Goal: Task Accomplishment & Management: Use online tool/utility

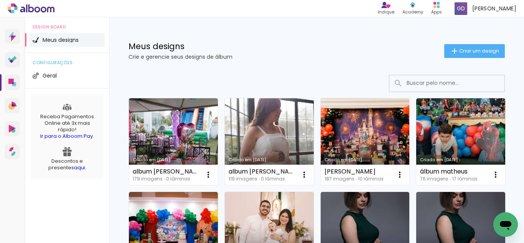
click at [347, 138] on link "Criado em 07/08/25" at bounding box center [365, 141] width 89 height 87
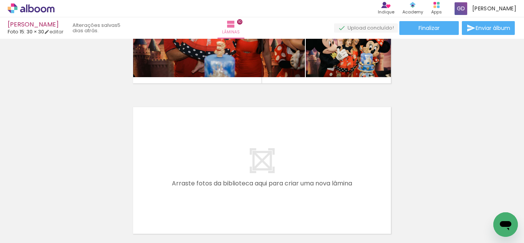
scroll to position [1324, 0]
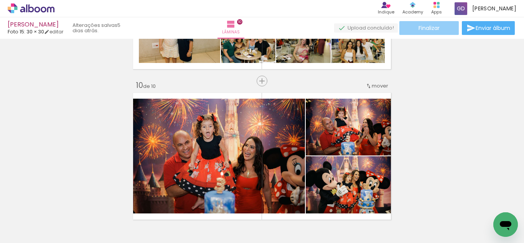
click at [444, 32] on paper-button "Finalizar" at bounding box center [428, 28] width 59 height 14
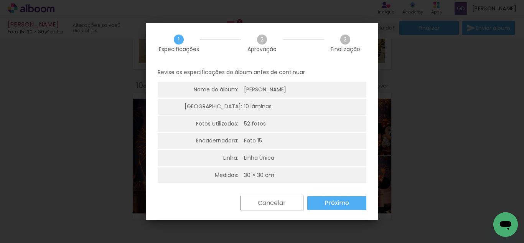
click at [0, 0] on slot "Próximo" at bounding box center [0, 0] width 0 height 0
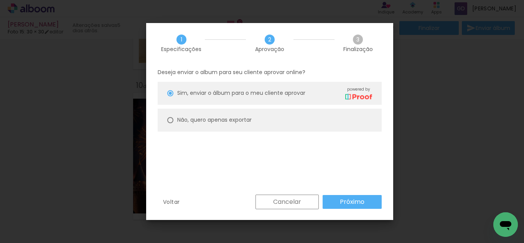
click at [0, 0] on slot "Não, quero apenas exportar" at bounding box center [0, 0] width 0 height 0
type paper-radio-button "on"
click at [0, 0] on slot "Próximo" at bounding box center [0, 0] width 0 height 0
type input "Alta, 300 DPI"
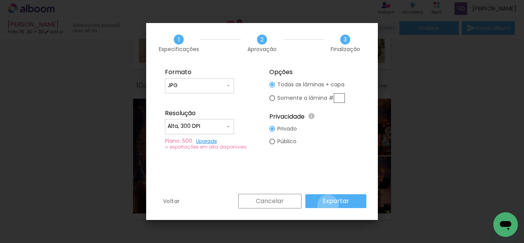
drag, startPoint x: 329, startPoint y: 205, endPoint x: 328, endPoint y: 201, distance: 4.1
click at [328, 204] on paper-button "Exportar" at bounding box center [335, 201] width 61 height 14
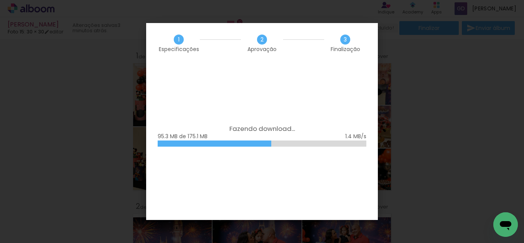
scroll to position [1324, 0]
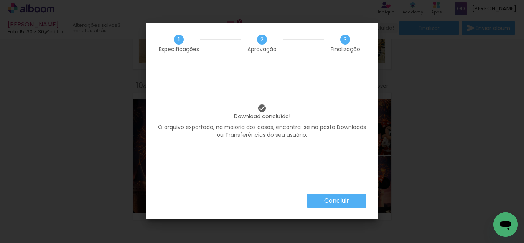
click at [351, 202] on paper-button "Concluir" at bounding box center [336, 201] width 59 height 14
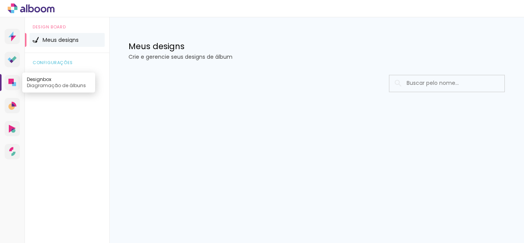
click at [8, 87] on link "Designbox Diagramação de álbuns" at bounding box center [12, 82] width 15 height 15
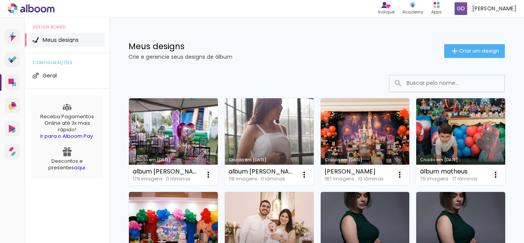
click at [255, 139] on link "Criado em [DATE]" at bounding box center [269, 141] width 89 height 87
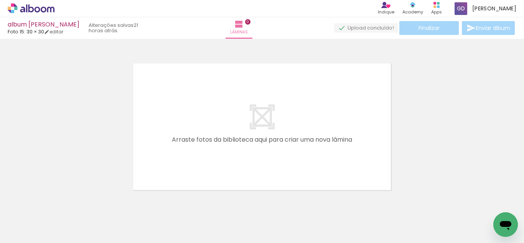
scroll to position [0, 2068]
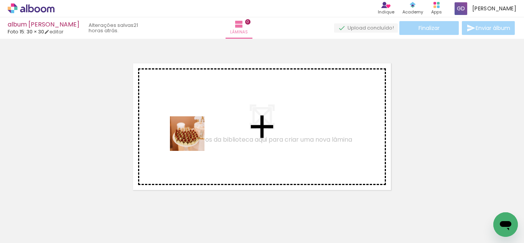
drag, startPoint x: 254, startPoint y: 216, endPoint x: 191, endPoint y: 138, distance: 100.0
click at [191, 138] on quentale-workspace at bounding box center [262, 121] width 524 height 243
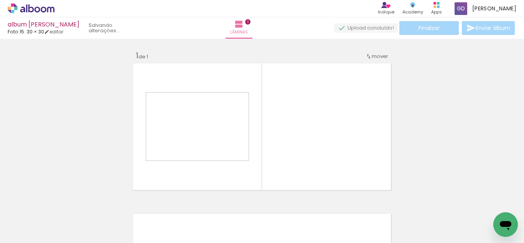
scroll to position [10, 0]
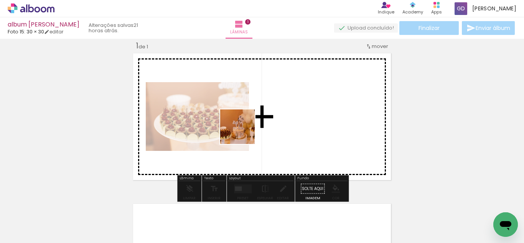
drag, startPoint x: 282, startPoint y: 223, endPoint x: 334, endPoint y: 223, distance: 51.8
click at [239, 127] on quentale-workspace at bounding box center [262, 121] width 524 height 243
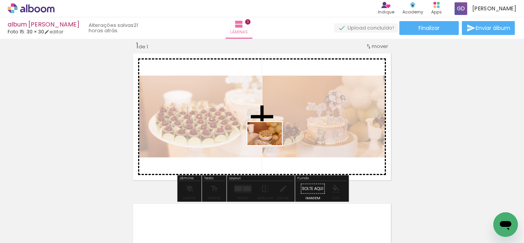
drag, startPoint x: 324, startPoint y: 223, endPoint x: 368, endPoint y: 211, distance: 45.0
click at [266, 139] on quentale-workspace at bounding box center [262, 121] width 524 height 243
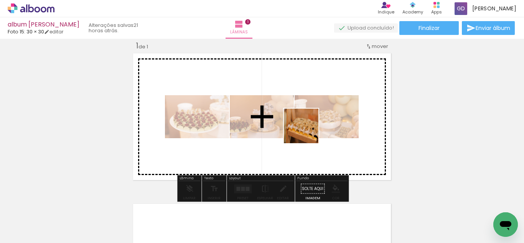
drag, startPoint x: 369, startPoint y: 221, endPoint x: 305, endPoint y: 129, distance: 111.1
click at [305, 129] on quentale-workspace at bounding box center [262, 121] width 524 height 243
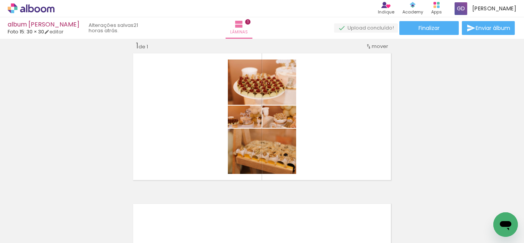
scroll to position [0, 4655]
drag, startPoint x: 257, startPoint y: 243, endPoint x: 506, endPoint y: 197, distance: 252.5
click at [63, 197] on iron-horizontal-list at bounding box center [55, 219] width 15 height 48
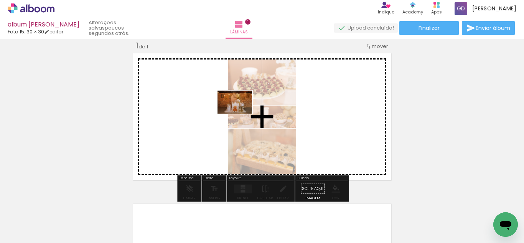
drag, startPoint x: 276, startPoint y: 225, endPoint x: 176, endPoint y: 215, distance: 100.2
click at [240, 113] on quentale-workspace at bounding box center [262, 121] width 524 height 243
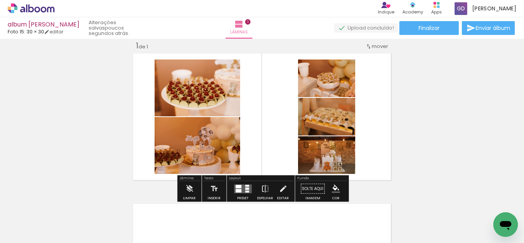
scroll to position [0, 0]
click at [241, 186] on quentale-layouter at bounding box center [243, 188] width 18 height 9
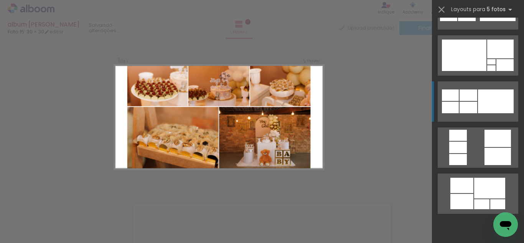
scroll to position [3914, 0]
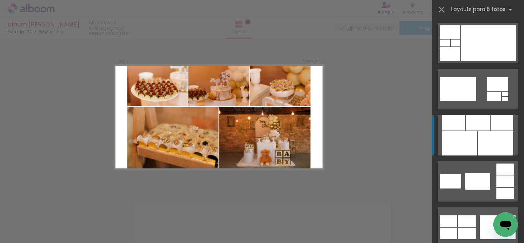
click at [472, 129] on div at bounding box center [478, 122] width 24 height 15
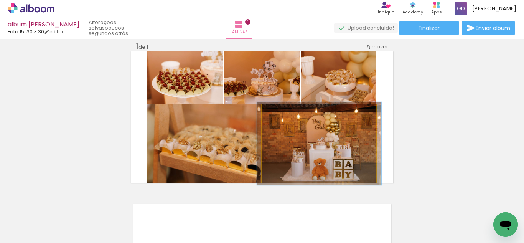
type paper-slider "106"
click at [284, 117] on div at bounding box center [282, 112] width 12 height 12
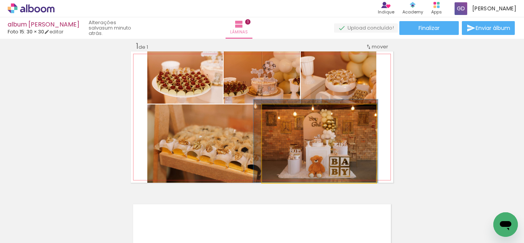
drag, startPoint x: 325, startPoint y: 140, endPoint x: 323, endPoint y: 127, distance: 13.2
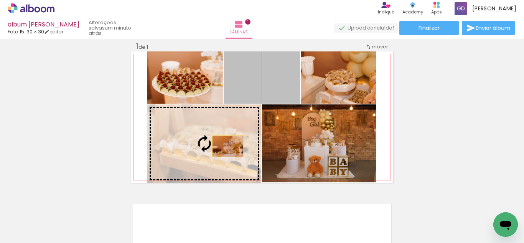
drag, startPoint x: 279, startPoint y: 82, endPoint x: 228, endPoint y: 146, distance: 81.7
click at [0, 0] on slot at bounding box center [0, 0] width 0 height 0
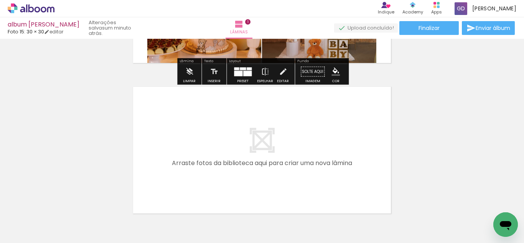
scroll to position [132, 0]
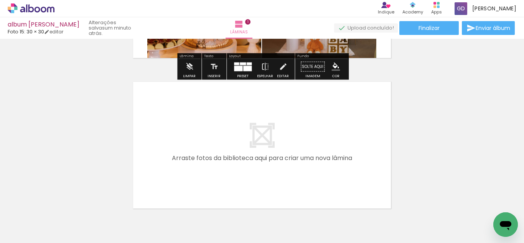
click at [117, 226] on div at bounding box center [119, 217] width 25 height 38
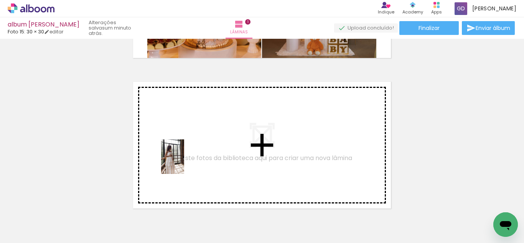
drag, startPoint x: 133, startPoint y: 213, endPoint x: 184, endPoint y: 162, distance: 72.2
click at [184, 162] on quentale-workspace at bounding box center [262, 121] width 524 height 243
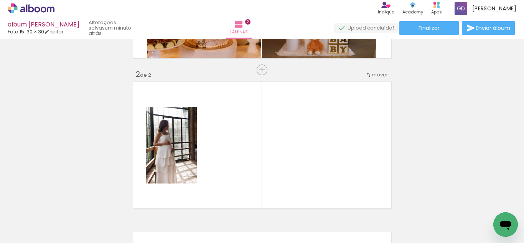
scroll to position [160, 0]
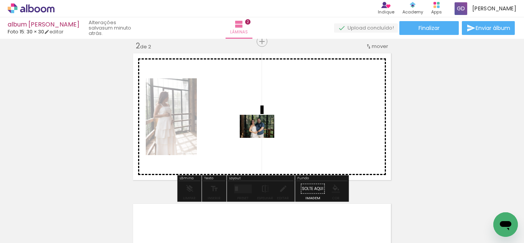
drag, startPoint x: 321, startPoint y: 220, endPoint x: 262, endPoint y: 137, distance: 102.1
click at [262, 137] on quentale-workspace at bounding box center [262, 121] width 524 height 243
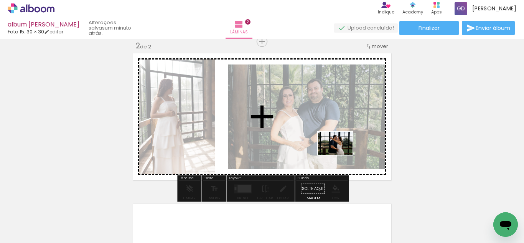
drag, startPoint x: 431, startPoint y: 219, endPoint x: 341, endPoint y: 155, distance: 110.4
click at [341, 155] on quentale-workspace at bounding box center [262, 121] width 524 height 243
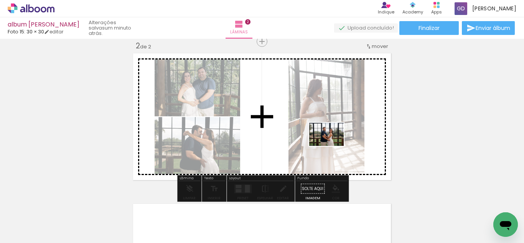
drag, startPoint x: 472, startPoint y: 222, endPoint x: 115, endPoint y: 231, distance: 357.0
click at [323, 138] on quentale-workspace at bounding box center [262, 121] width 524 height 243
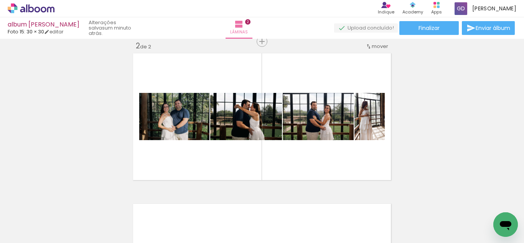
scroll to position [0, 282]
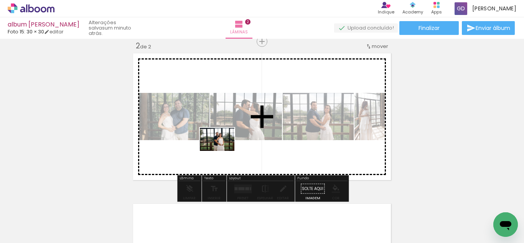
drag, startPoint x: 234, startPoint y: 224, endPoint x: 223, endPoint y: 151, distance: 73.7
click at [223, 151] on quentale-workspace at bounding box center [262, 121] width 524 height 243
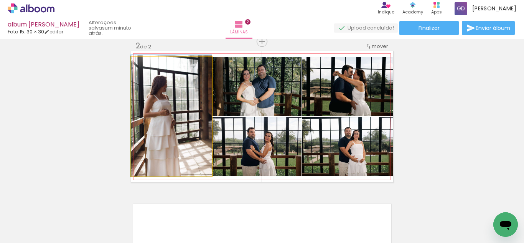
drag, startPoint x: 144, startPoint y: 134, endPoint x: 151, endPoint y: 134, distance: 6.6
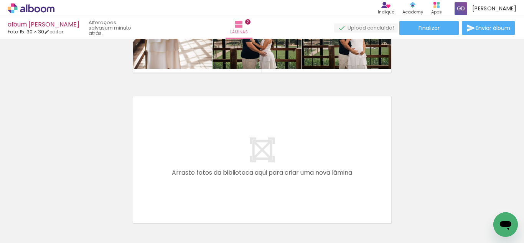
scroll to position [274, 0]
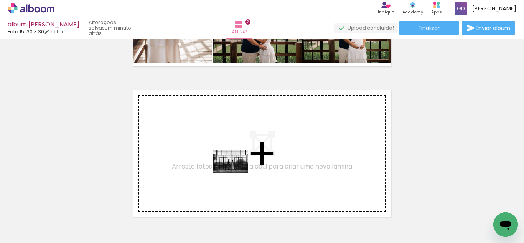
drag, startPoint x: 96, startPoint y: 223, endPoint x: 241, endPoint y: 169, distance: 154.5
click at [241, 169] on quentale-workspace at bounding box center [262, 121] width 524 height 243
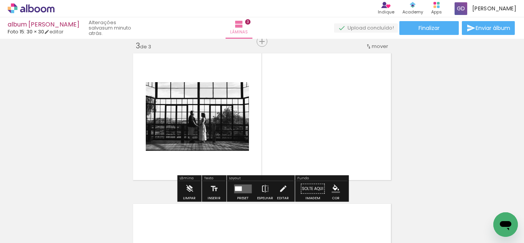
scroll to position [325, 0]
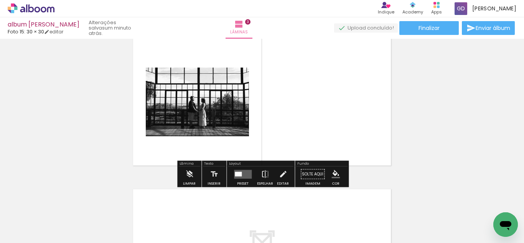
click at [238, 175] on div at bounding box center [238, 174] width 7 height 5
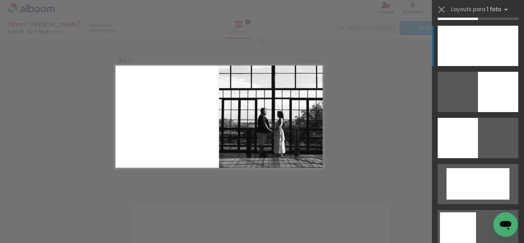
scroll to position [596, 0]
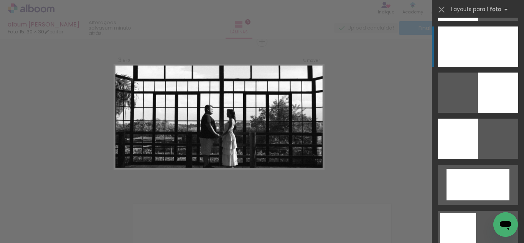
click at [483, 56] on div at bounding box center [478, 46] width 81 height 40
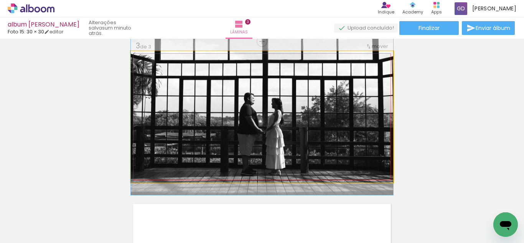
drag, startPoint x: 323, startPoint y: 106, endPoint x: 321, endPoint y: 96, distance: 9.5
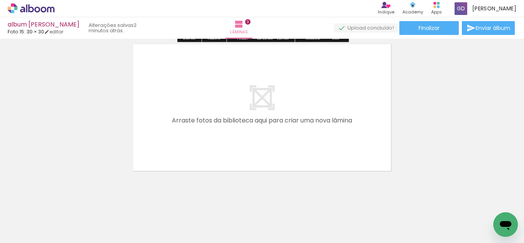
scroll to position [475, 0]
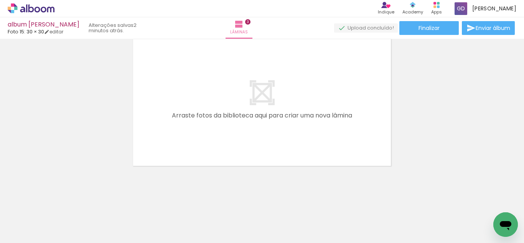
click at [92, 238] on quentale-thumb at bounding box center [95, 217] width 43 height 44
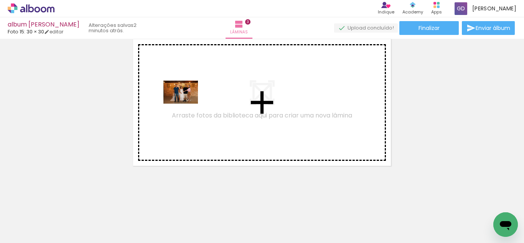
drag, startPoint x: 139, startPoint y: 216, endPoint x: 186, endPoint y: 104, distance: 122.6
click at [186, 104] on quentale-workspace at bounding box center [262, 121] width 524 height 243
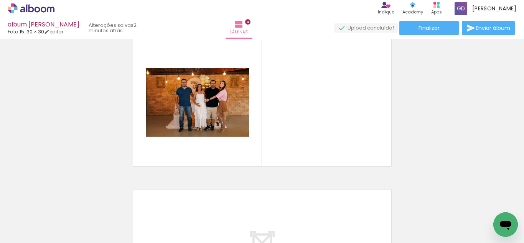
scroll to position [461, 0]
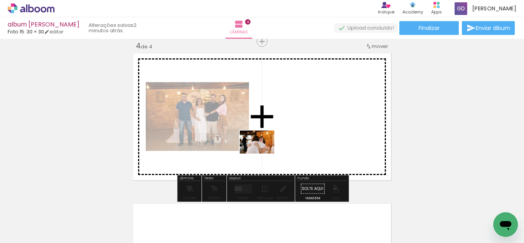
drag, startPoint x: 303, startPoint y: 225, endPoint x: 263, endPoint y: 153, distance: 82.0
click at [263, 153] on quentale-workspace at bounding box center [262, 121] width 524 height 243
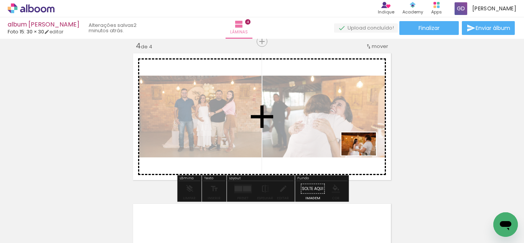
drag, startPoint x: 458, startPoint y: 222, endPoint x: 141, endPoint y: 228, distance: 317.4
click at [348, 150] on quentale-workspace at bounding box center [262, 121] width 524 height 243
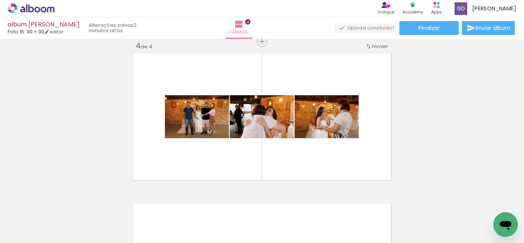
scroll to position [0, 771]
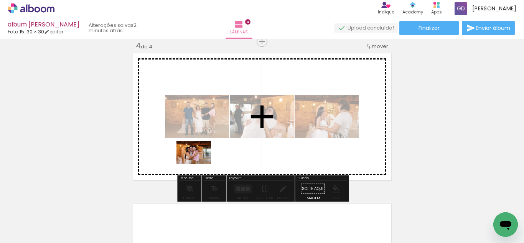
drag, startPoint x: 201, startPoint y: 224, endPoint x: 200, endPoint y: 161, distance: 63.3
click at [200, 161] on quentale-workspace at bounding box center [262, 121] width 524 height 243
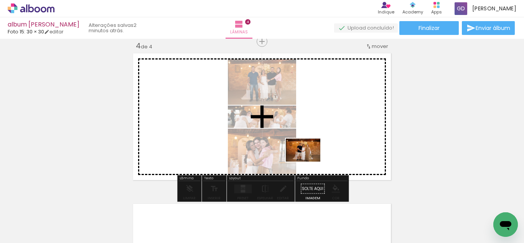
drag, startPoint x: 331, startPoint y: 221, endPoint x: 308, endPoint y: 140, distance: 84.3
click at [308, 140] on quentale-workspace at bounding box center [262, 121] width 524 height 243
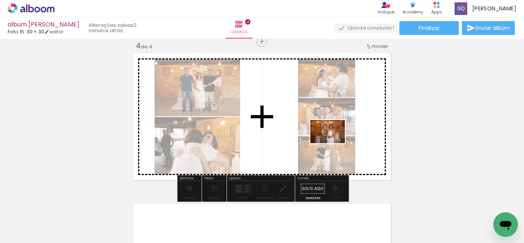
drag, startPoint x: 393, startPoint y: 218, endPoint x: 333, endPoint y: 143, distance: 95.6
click at [333, 143] on quentale-workspace at bounding box center [262, 121] width 524 height 243
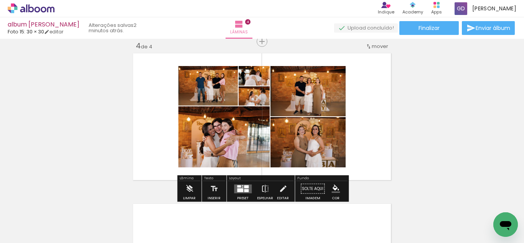
click at [244, 189] on div at bounding box center [246, 190] width 5 height 3
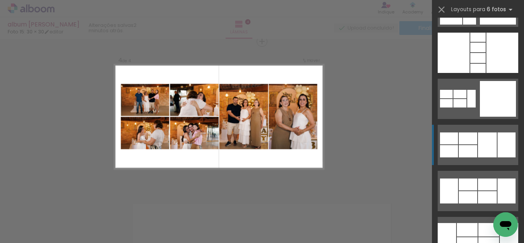
scroll to position [9804, 0]
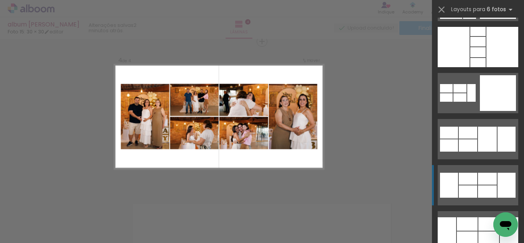
click at [490, 231] on div at bounding box center [488, 238] width 21 height 14
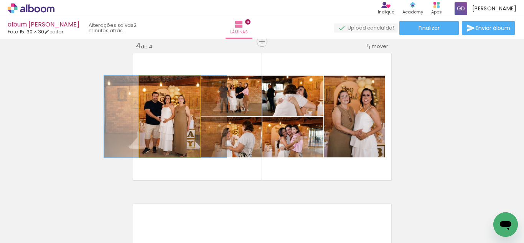
drag, startPoint x: 161, startPoint y: 127, endPoint x: 157, endPoint y: 125, distance: 4.5
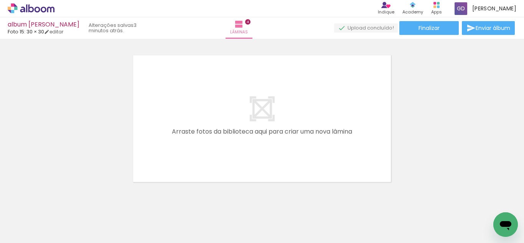
scroll to position [0, 968]
drag, startPoint x: 266, startPoint y: 224, endPoint x: 276, endPoint y: 238, distance: 17.0
click at [276, 238] on quentale-thumb at bounding box center [269, 217] width 43 height 44
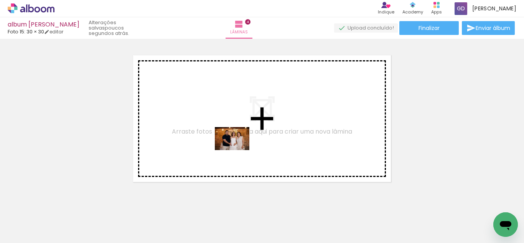
drag, startPoint x: 315, startPoint y: 218, endPoint x: 238, endPoint y: 148, distance: 104.3
click at [238, 148] on quentale-workspace at bounding box center [262, 121] width 524 height 243
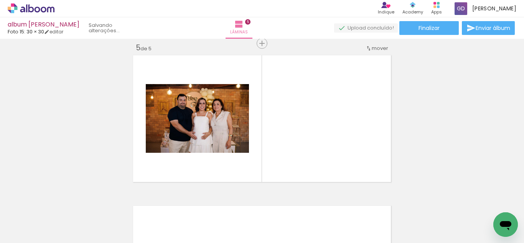
scroll to position [612, 0]
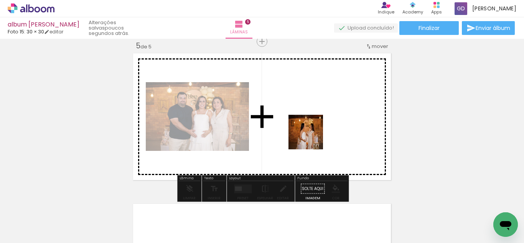
drag, startPoint x: 364, startPoint y: 222, endPoint x: 307, endPoint y: 126, distance: 111.7
click at [307, 126] on quentale-workspace at bounding box center [262, 121] width 524 height 243
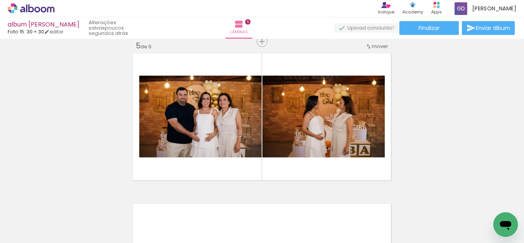
scroll to position [0, 2639]
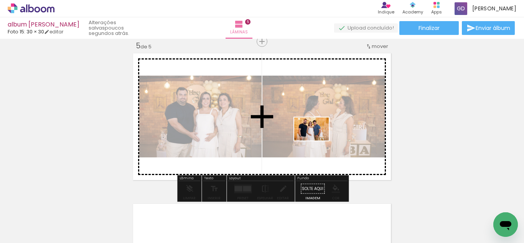
drag, startPoint x: 280, startPoint y: 227, endPoint x: 321, endPoint y: 228, distance: 40.7
click at [318, 140] on quentale-workspace at bounding box center [262, 121] width 524 height 243
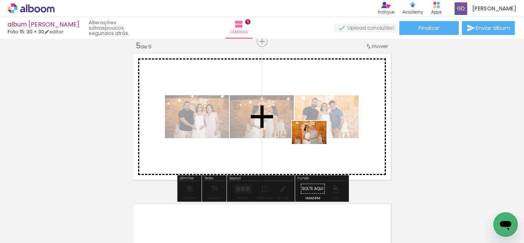
drag, startPoint x: 325, startPoint y: 223, endPoint x: 315, endPoint y: 143, distance: 80.8
click at [315, 143] on quentale-workspace at bounding box center [262, 121] width 524 height 243
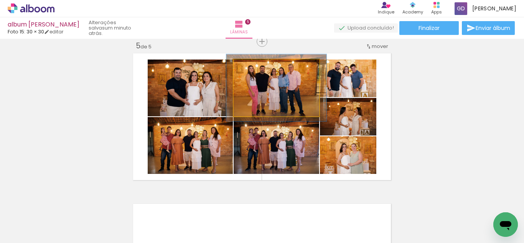
drag, startPoint x: 256, startPoint y: 67, endPoint x: 285, endPoint y: 96, distance: 41.2
click at [261, 66] on div at bounding box center [257, 67] width 12 height 12
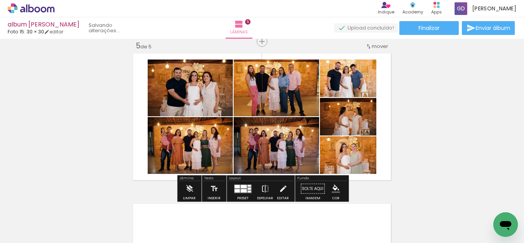
scroll to position [0, 3085]
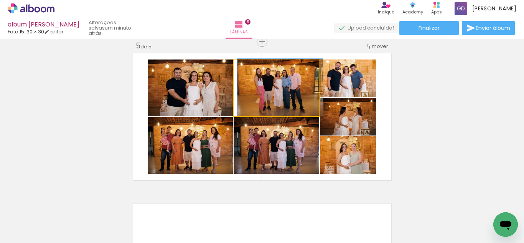
drag, startPoint x: 256, startPoint y: 69, endPoint x: 251, endPoint y: 66, distance: 6.2
type paper-slider "100"
click at [251, 66] on div at bounding box center [251, 67] width 7 height 7
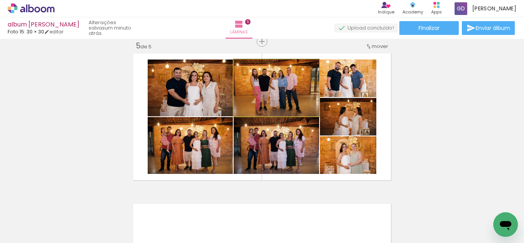
drag, startPoint x: 284, startPoint y: 96, endPoint x: 277, endPoint y: 94, distance: 7.1
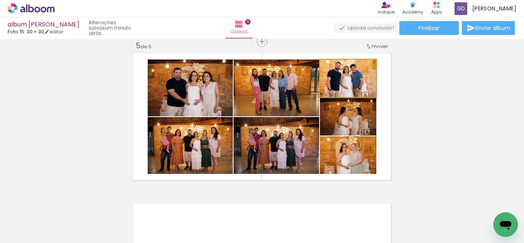
drag, startPoint x: 348, startPoint y: 87, endPoint x: 355, endPoint y: 85, distance: 6.8
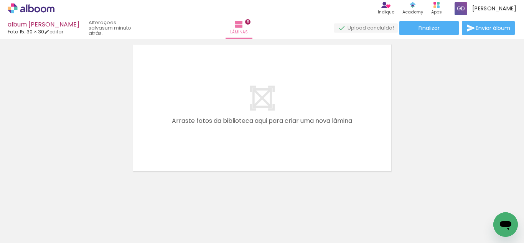
scroll to position [776, 0]
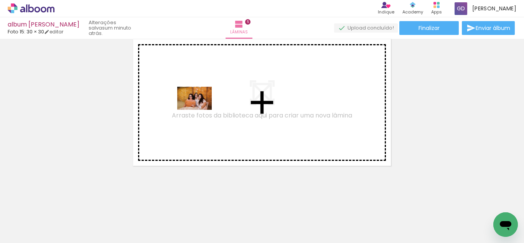
drag, startPoint x: 213, startPoint y: 218, endPoint x: 200, endPoint y: 110, distance: 109.3
click at [200, 110] on quentale-workspace at bounding box center [262, 121] width 524 height 243
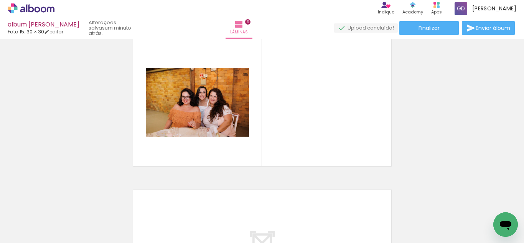
scroll to position [762, 0]
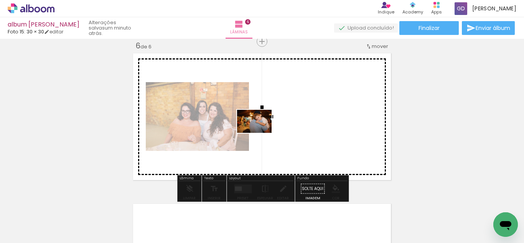
drag, startPoint x: 127, startPoint y: 218, endPoint x: 260, endPoint y: 133, distance: 158.3
click at [260, 133] on quentale-workspace at bounding box center [262, 121] width 524 height 243
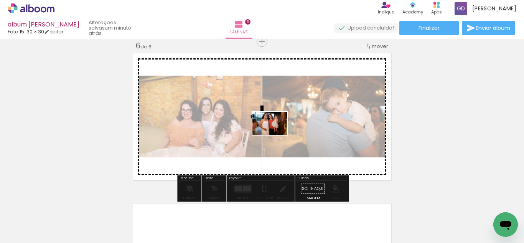
drag, startPoint x: 261, startPoint y: 219, endPoint x: 276, endPoint y: 135, distance: 85.7
click at [276, 135] on quentale-workspace at bounding box center [262, 121] width 524 height 243
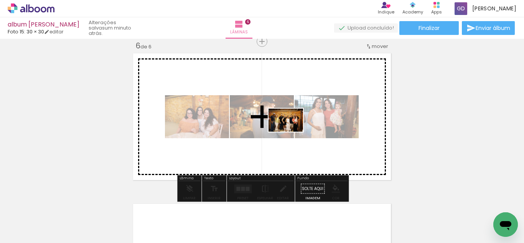
drag, startPoint x: 310, startPoint y: 222, endPoint x: 292, endPoint y: 132, distance: 92.0
click at [292, 132] on quentale-workspace at bounding box center [262, 121] width 524 height 243
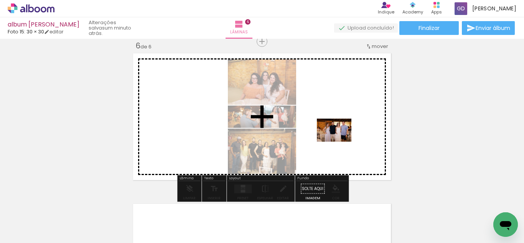
drag, startPoint x: 344, startPoint y: 216, endPoint x: 340, endPoint y: 142, distance: 74.9
click at [340, 142] on quentale-workspace at bounding box center [262, 121] width 524 height 243
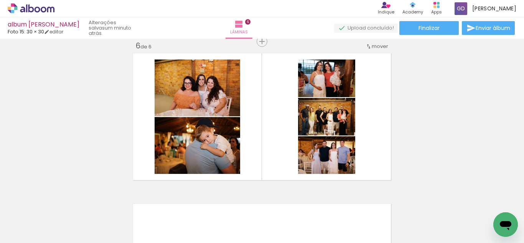
scroll to position [0, 3236]
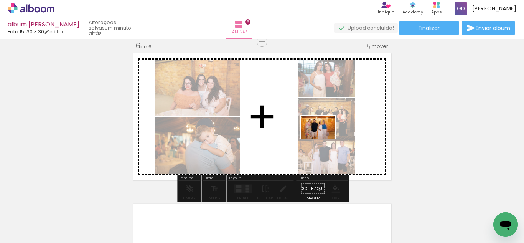
drag, startPoint x: 327, startPoint y: 221, endPoint x: 284, endPoint y: 222, distance: 43.0
click at [323, 138] on quentale-workspace at bounding box center [262, 121] width 524 height 243
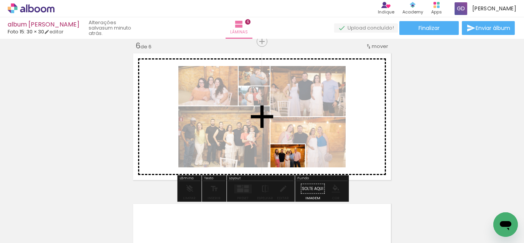
drag, startPoint x: 277, startPoint y: 228, endPoint x: 294, endPoint y: 164, distance: 66.1
click at [294, 164] on quentale-workspace at bounding box center [262, 121] width 524 height 243
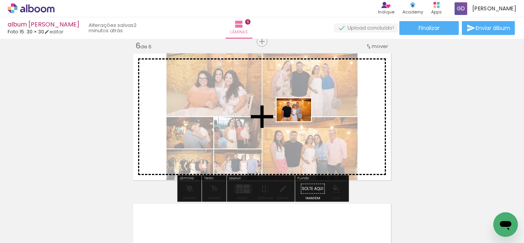
drag, startPoint x: 374, startPoint y: 224, endPoint x: 300, endPoint y: 121, distance: 127.0
click at [300, 121] on quentale-workspace at bounding box center [262, 121] width 524 height 243
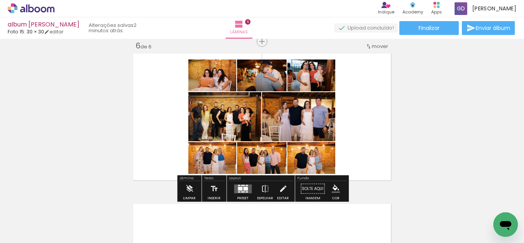
click at [241, 186] on quentale-layouter at bounding box center [243, 188] width 18 height 9
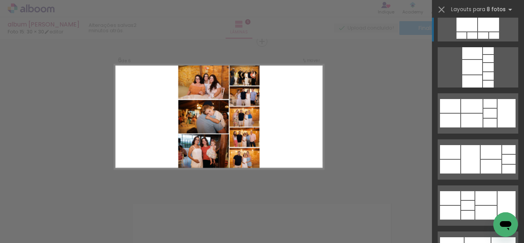
scroll to position [1128, 0]
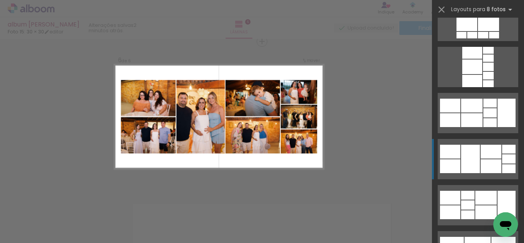
click at [480, 157] on div at bounding box center [470, 159] width 19 height 28
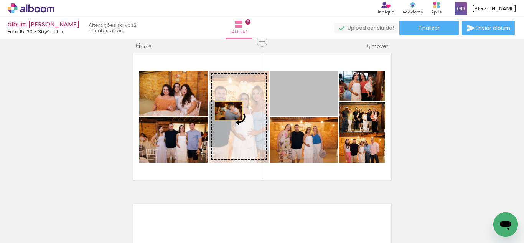
drag, startPoint x: 314, startPoint y: 100, endPoint x: 231, endPoint y: 112, distance: 84.6
click at [0, 0] on slot at bounding box center [0, 0] width 0 height 0
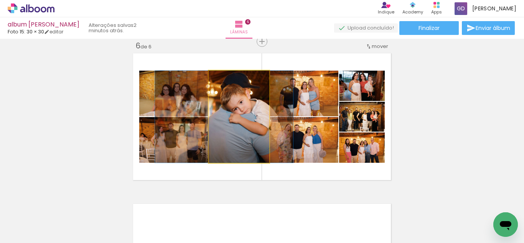
drag, startPoint x: 237, startPoint y: 118, endPoint x: 227, endPoint y: 113, distance: 11.0
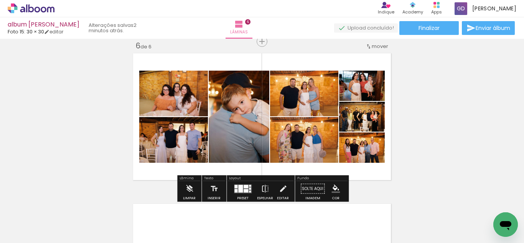
drag, startPoint x: 236, startPoint y: 188, endPoint x: 361, endPoint y: 142, distance: 133.4
click at [238, 188] on div at bounding box center [240, 189] width 5 height 8
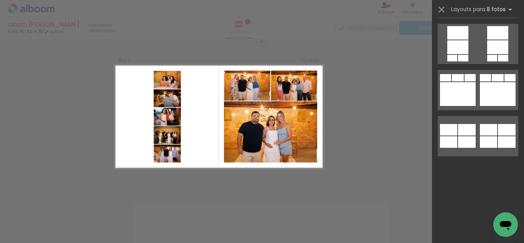
scroll to position [526, 0]
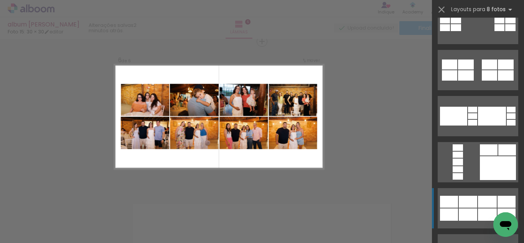
click at [475, 112] on div at bounding box center [472, 110] width 9 height 6
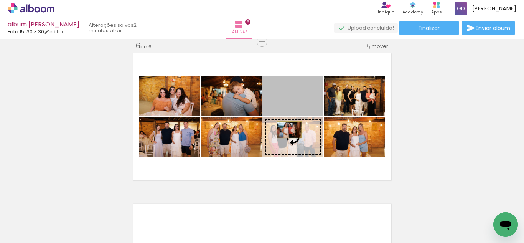
drag, startPoint x: 299, startPoint y: 98, endPoint x: 289, endPoint y: 130, distance: 32.8
click at [0, 0] on slot at bounding box center [0, 0] width 0 height 0
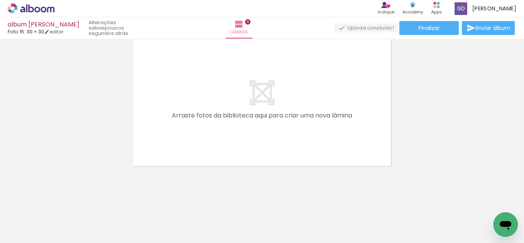
scroll to position [0, 3442]
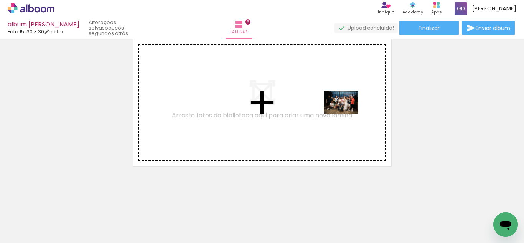
drag, startPoint x: 337, startPoint y: 219, endPoint x: 347, endPoint y: 114, distance: 106.0
click at [347, 114] on quentale-workspace at bounding box center [262, 121] width 524 height 243
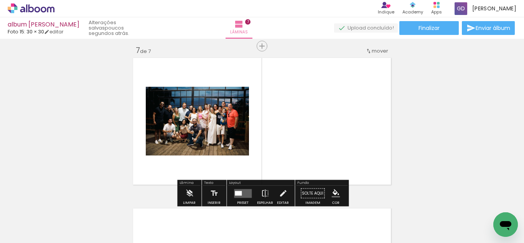
scroll to position [908, 0]
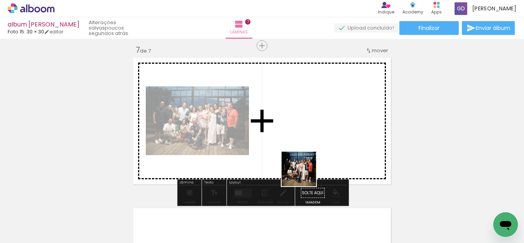
drag, startPoint x: 280, startPoint y: 223, endPoint x: 313, endPoint y: 143, distance: 86.0
click at [313, 143] on quentale-workspace at bounding box center [262, 121] width 524 height 243
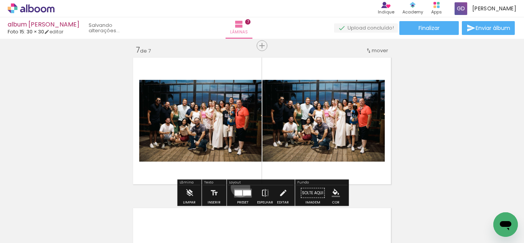
click at [238, 187] on div at bounding box center [243, 192] width 21 height 15
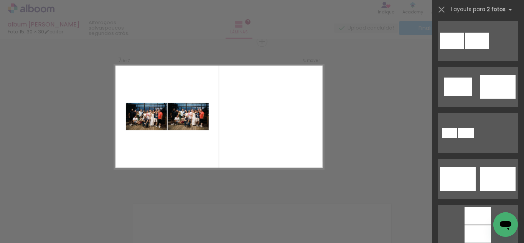
scroll to position [192, 0]
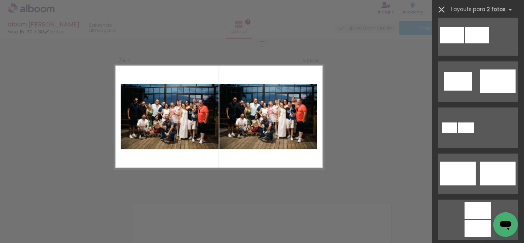
click at [442, 6] on iron-icon at bounding box center [441, 9] width 11 height 11
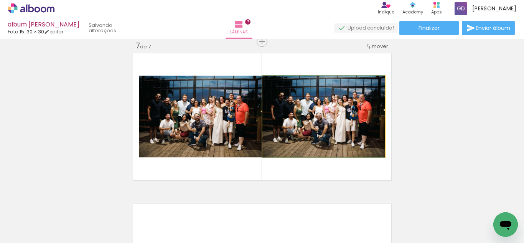
drag, startPoint x: 302, startPoint y: 115, endPoint x: 288, endPoint y: 129, distance: 18.7
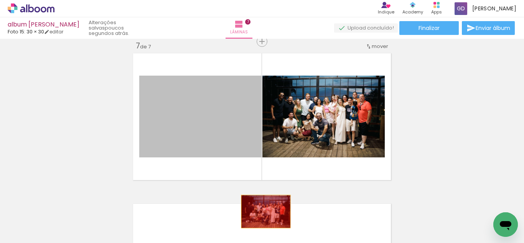
drag, startPoint x: 227, startPoint y: 128, endPoint x: 250, endPoint y: 199, distance: 75.0
click at [267, 217] on quentale-workspace at bounding box center [262, 121] width 524 height 243
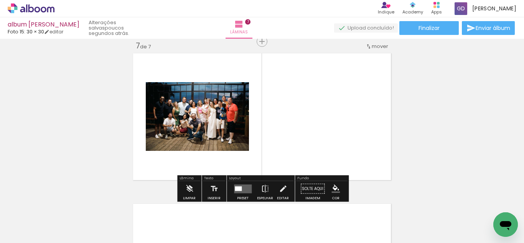
click at [245, 184] on quentale-layouter at bounding box center [243, 188] width 18 height 9
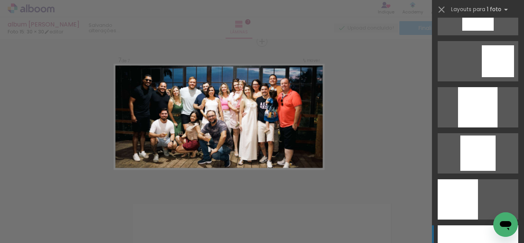
scroll to position [732, 0]
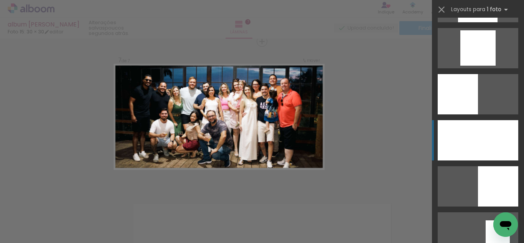
click at [457, 147] on div at bounding box center [478, 140] width 81 height 40
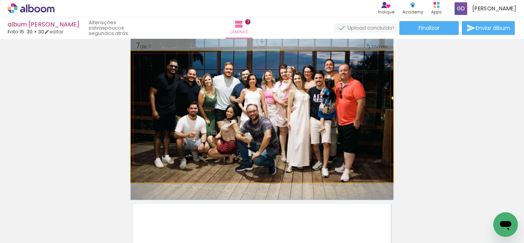
drag, startPoint x: 353, startPoint y: 131, endPoint x: 354, endPoint y: 127, distance: 4.7
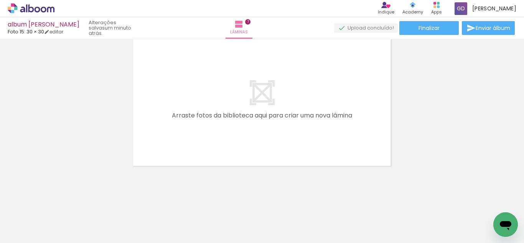
scroll to position [0, 3612]
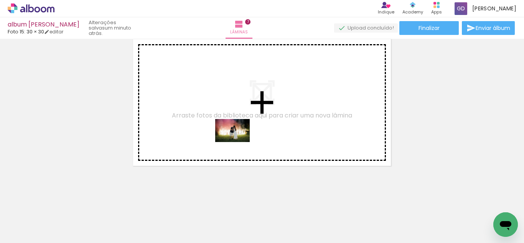
drag, startPoint x: 321, startPoint y: 224, endPoint x: 238, endPoint y: 142, distance: 116.1
click at [238, 142] on quentale-workspace at bounding box center [262, 121] width 524 height 243
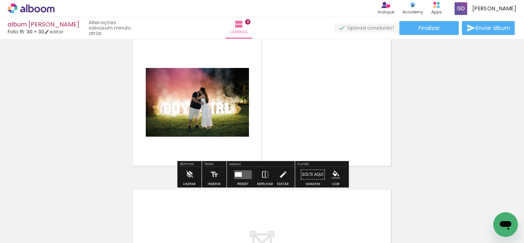
scroll to position [1063, 0]
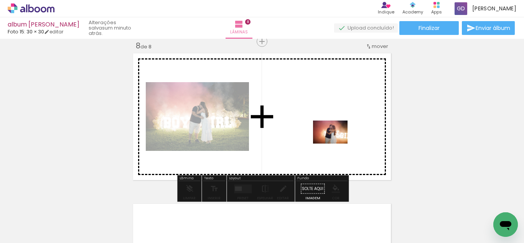
drag, startPoint x: 453, startPoint y: 223, endPoint x: 240, endPoint y: 185, distance: 216.3
click at [335, 142] on quentale-workspace at bounding box center [262, 121] width 524 height 243
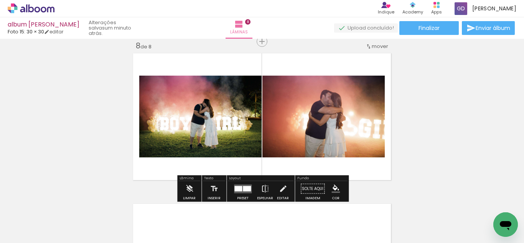
click at [240, 186] on div at bounding box center [238, 188] width 8 height 5
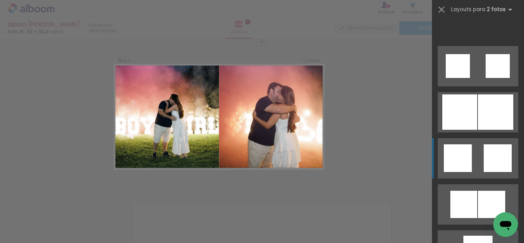
scroll to position [2366, 0]
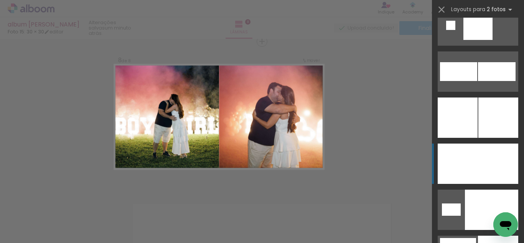
click at [475, 138] on div at bounding box center [458, 117] width 40 height 40
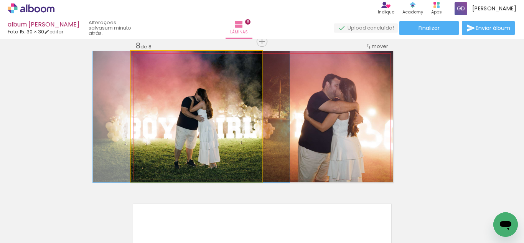
drag, startPoint x: 194, startPoint y: 121, endPoint x: 188, endPoint y: 120, distance: 6.2
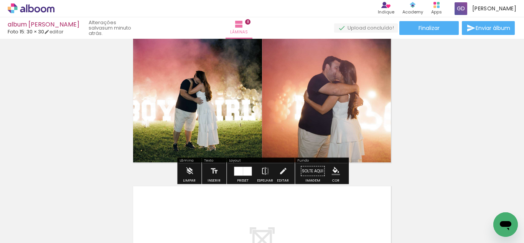
scroll to position [1171, 0]
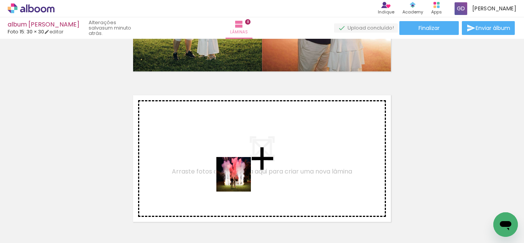
drag, startPoint x: 213, startPoint y: 218, endPoint x: 247, endPoint y: 172, distance: 56.6
click at [247, 172] on quentale-workspace at bounding box center [262, 121] width 524 height 243
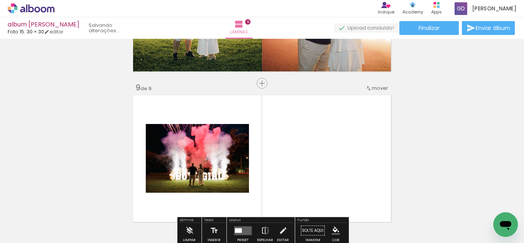
scroll to position [1213, 0]
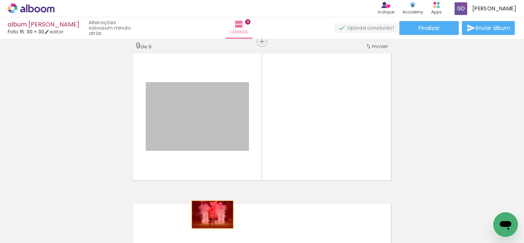
drag, startPoint x: 226, startPoint y: 170, endPoint x: 207, endPoint y: 221, distance: 53.7
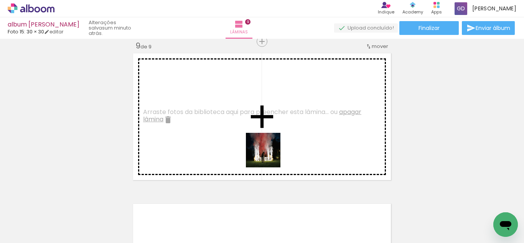
drag, startPoint x: 248, startPoint y: 221, endPoint x: 274, endPoint y: 135, distance: 89.3
click at [274, 135] on quentale-workspace at bounding box center [262, 121] width 524 height 243
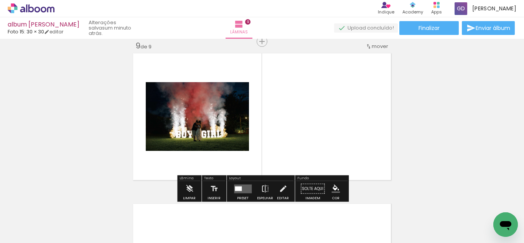
click at [246, 186] on quentale-layouter at bounding box center [243, 188] width 18 height 9
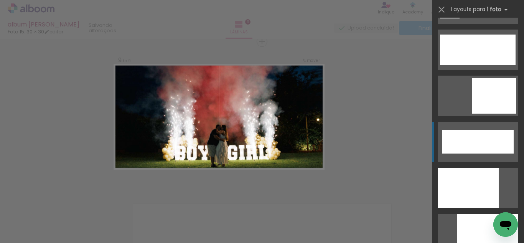
scroll to position [2146, 0]
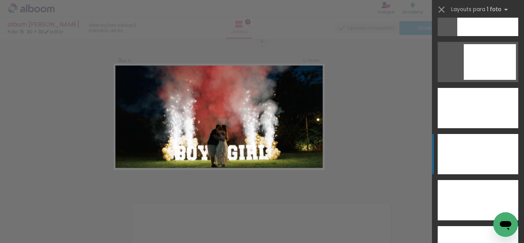
click at [475, 148] on div at bounding box center [478, 154] width 81 height 40
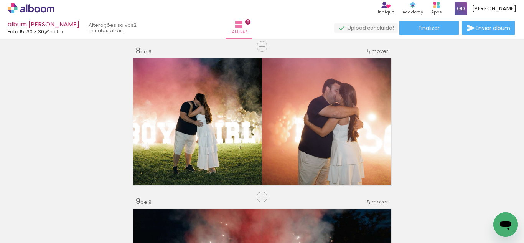
scroll to position [1050, 0]
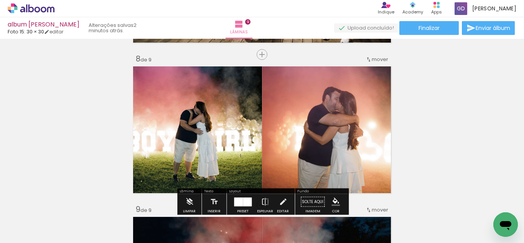
click at [373, 59] on span "mover" at bounding box center [380, 59] width 16 height 7
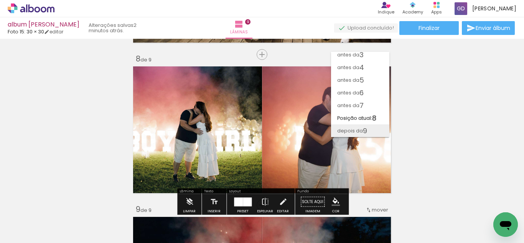
click at [374, 130] on paper-item "depois da 9" at bounding box center [360, 130] width 58 height 13
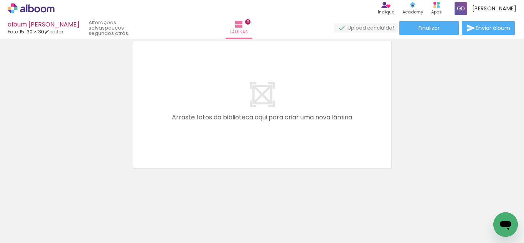
scroll to position [0, 4655]
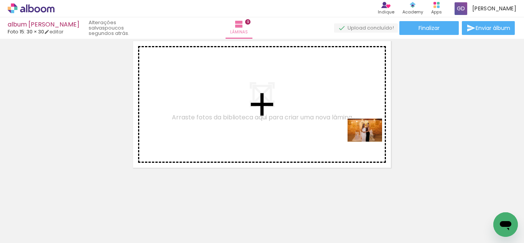
drag, startPoint x: 485, startPoint y: 213, endPoint x: 183, endPoint y: 0, distance: 369.2
click at [371, 140] on quentale-workspace at bounding box center [262, 121] width 524 height 243
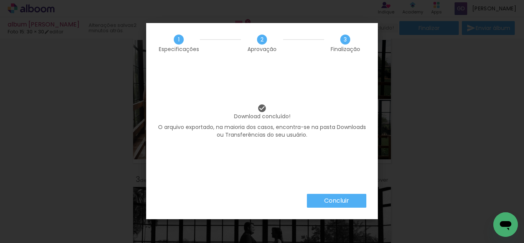
scroll to position [0, 4294]
drag, startPoint x: 0, startPoint y: 0, endPoint x: 365, endPoint y: 230, distance: 431.1
click at [370, 242] on body "link( href="../../bower_components/polymer/polymer.html" rel="import" ) picture…" at bounding box center [262, 121] width 524 height 243
click at [352, 196] on paper-button "Concluir" at bounding box center [336, 201] width 59 height 14
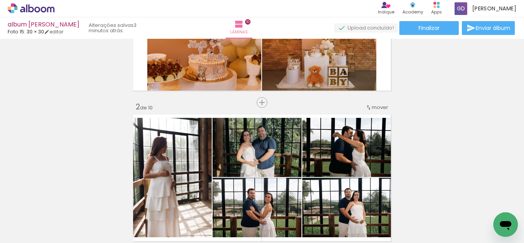
scroll to position [0, 0]
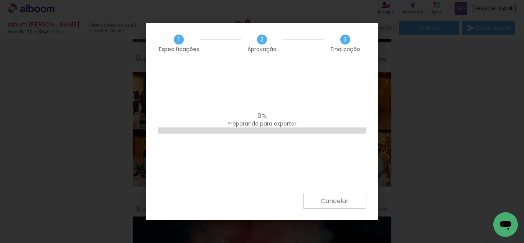
scroll to position [0, 4294]
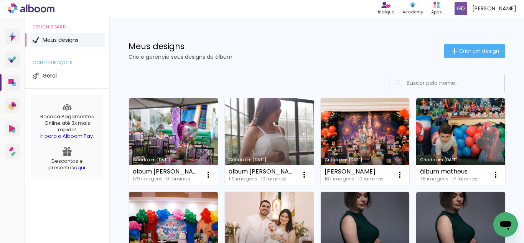
click at [191, 134] on link "Criado em [DATE]" at bounding box center [173, 141] width 89 height 87
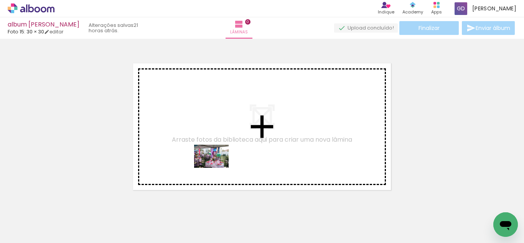
drag, startPoint x: 87, startPoint y: 216, endPoint x: 120, endPoint y: 221, distance: 33.8
click at [217, 168] on quentale-workspace at bounding box center [262, 121] width 524 height 243
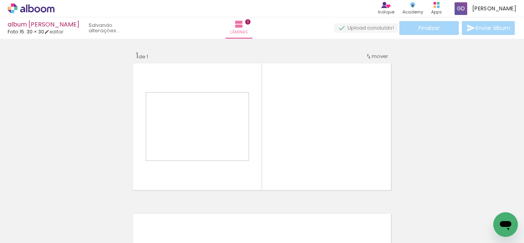
scroll to position [10, 0]
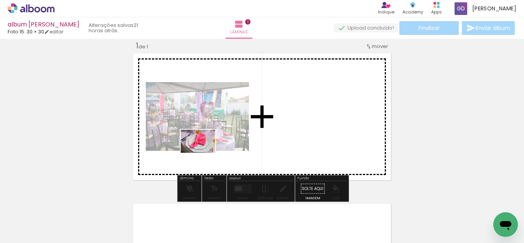
drag, startPoint x: 121, startPoint y: 219, endPoint x: 232, endPoint y: 216, distance: 110.9
click at [212, 148] on quentale-workspace at bounding box center [262, 121] width 524 height 243
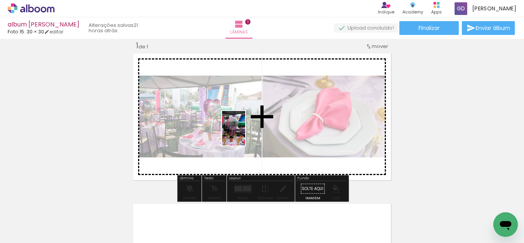
drag, startPoint x: 213, startPoint y: 216, endPoint x: 245, endPoint y: 134, distance: 88.4
click at [245, 134] on quentale-workspace at bounding box center [262, 121] width 524 height 243
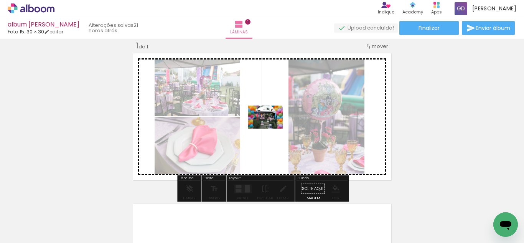
drag, startPoint x: 373, startPoint y: 222, endPoint x: 461, endPoint y: 230, distance: 88.3
click at [271, 128] on quentale-workspace at bounding box center [262, 121] width 524 height 243
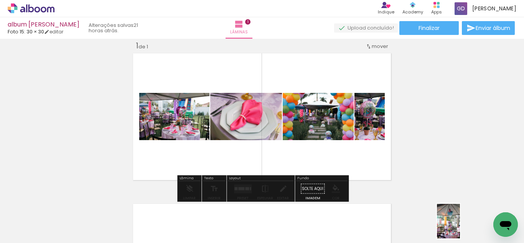
click at [460, 227] on div at bounding box center [463, 217] width 25 height 38
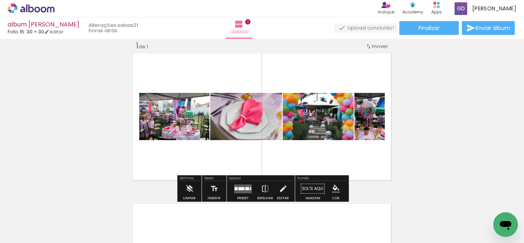
click at [239, 186] on quentale-layouter at bounding box center [243, 188] width 18 height 9
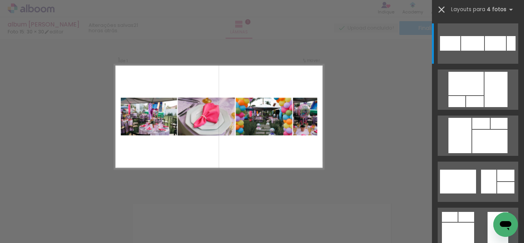
click at [441, 4] on paper-icon-button at bounding box center [442, 10] width 12 height 12
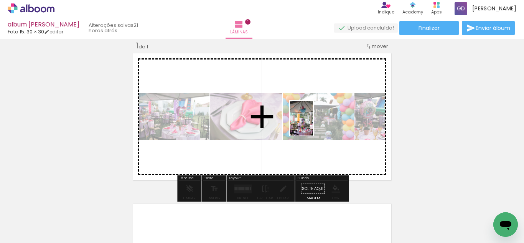
drag, startPoint x: 454, startPoint y: 212, endPoint x: 124, endPoint y: 221, distance: 330.5
click at [312, 123] on quentale-workspace at bounding box center [262, 121] width 524 height 243
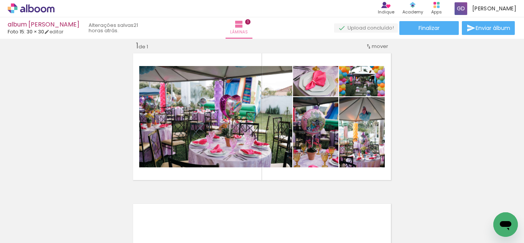
scroll to position [0, 384]
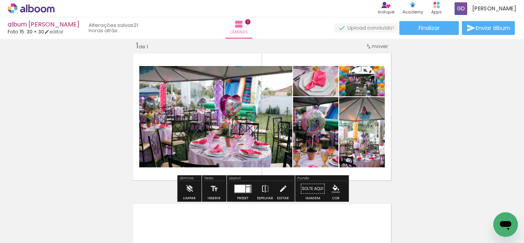
click at [248, 190] on quentale-layouter at bounding box center [243, 188] width 18 height 9
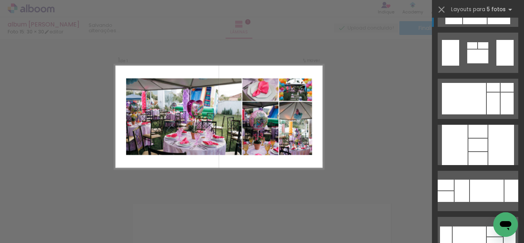
scroll to position [1306, 0]
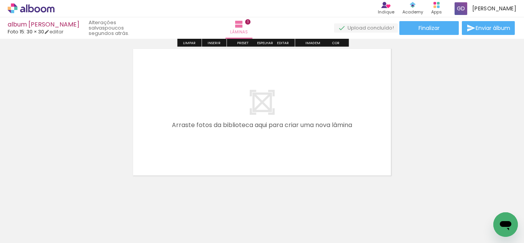
scroll to position [166, 0]
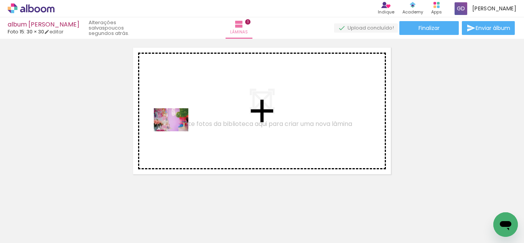
drag, startPoint x: 131, startPoint y: 215, endPoint x: 173, endPoint y: 223, distance: 42.1
click at [184, 124] on quentale-workspace at bounding box center [262, 121] width 524 height 243
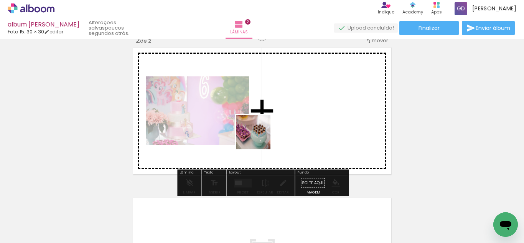
scroll to position [160, 0]
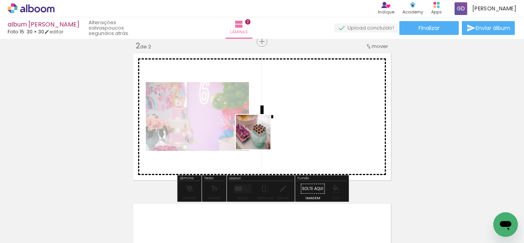
drag, startPoint x: 244, startPoint y: 144, endPoint x: 259, endPoint y: 138, distance: 16.0
click at [259, 138] on quentale-workspace at bounding box center [262, 121] width 524 height 243
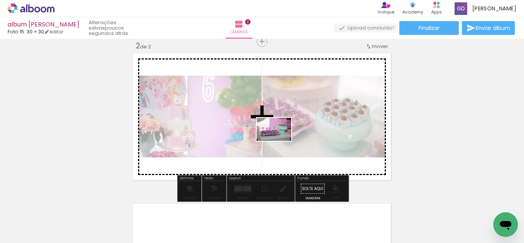
drag, startPoint x: 249, startPoint y: 221, endPoint x: 280, endPoint y: 141, distance: 86.1
click at [280, 141] on quentale-workspace at bounding box center [262, 121] width 524 height 243
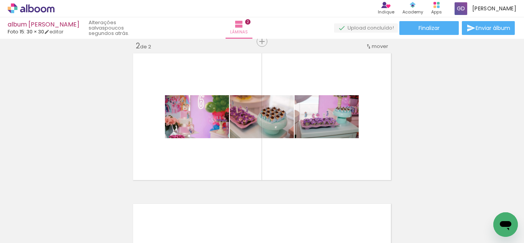
scroll to position [0, 160]
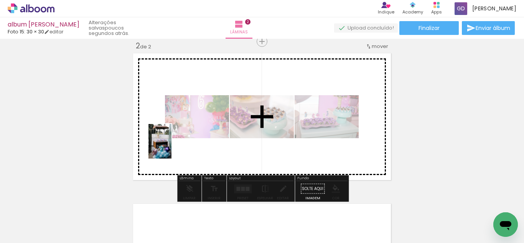
drag, startPoint x: 102, startPoint y: 214, endPoint x: 67, endPoint y: 243, distance: 45.3
click at [176, 143] on quentale-workspace at bounding box center [262, 121] width 524 height 243
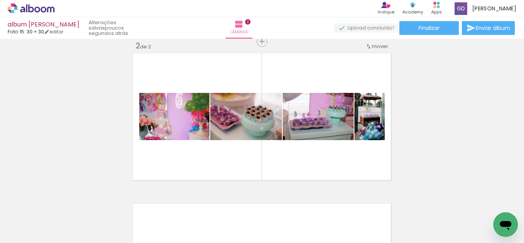
scroll to position [0, 10]
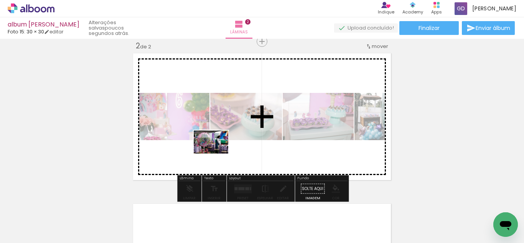
drag, startPoint x: 135, startPoint y: 218, endPoint x: 217, endPoint y: 153, distance: 103.9
click at [217, 153] on quentale-workspace at bounding box center [262, 121] width 524 height 243
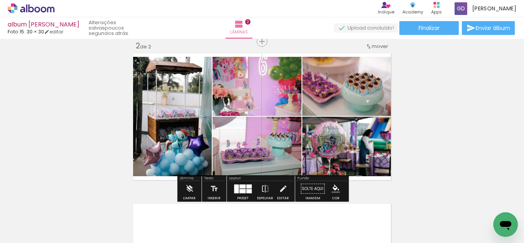
click at [236, 190] on div at bounding box center [236, 188] width 5 height 9
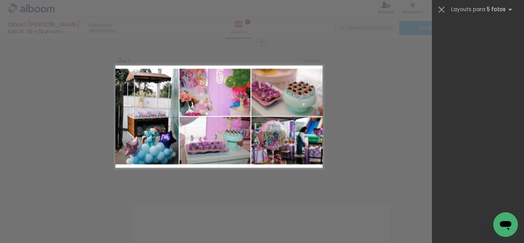
scroll to position [0, 0]
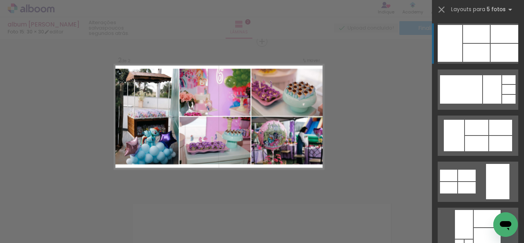
click at [367, 99] on div "Confirmar Cancelar" at bounding box center [262, 113] width 524 height 470
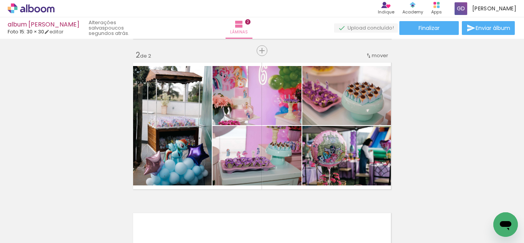
scroll to position [119, 0]
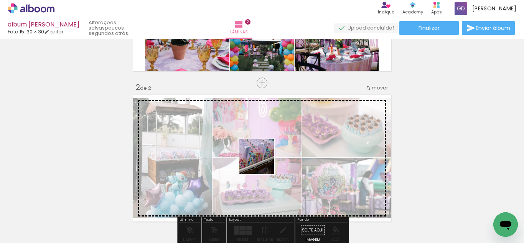
drag, startPoint x: 279, startPoint y: 221, endPoint x: 286, endPoint y: 119, distance: 102.4
click at [262, 160] on quentale-workspace at bounding box center [262, 121] width 524 height 243
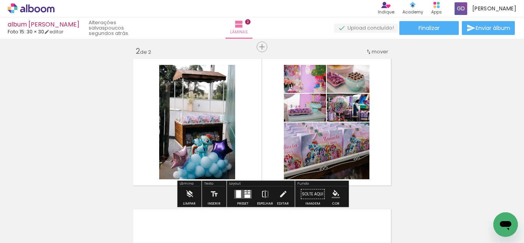
scroll to position [157, 0]
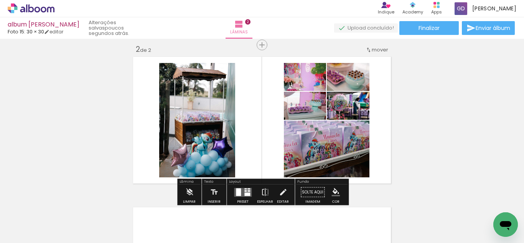
click at [238, 188] on div at bounding box center [238, 192] width 5 height 8
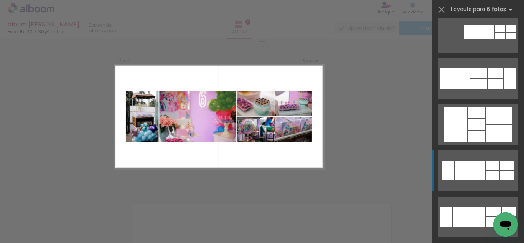
scroll to position [2612, 0]
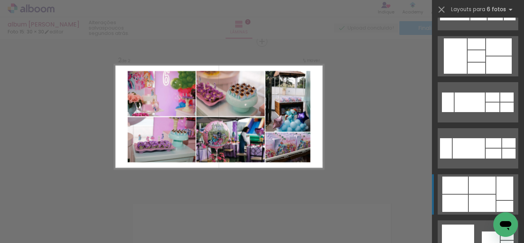
click at [482, 231] on div at bounding box center [491, 240] width 18 height 18
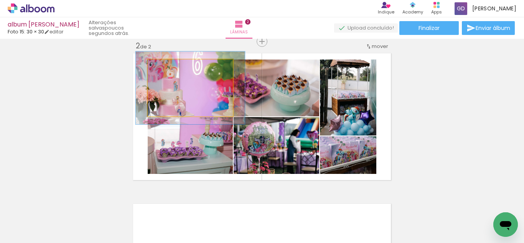
type paper-slider "128"
click at [176, 73] on div at bounding box center [181, 67] width 30 height 12
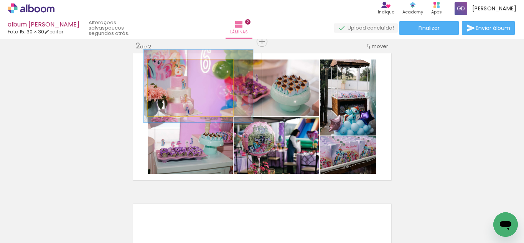
drag, startPoint x: 194, startPoint y: 92, endPoint x: 200, endPoint y: 89, distance: 6.9
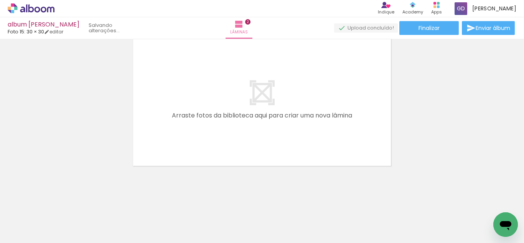
scroll to position [0, 592]
drag, startPoint x: 98, startPoint y: 225, endPoint x: 85, endPoint y: 229, distance: 13.2
click at [85, 229] on div at bounding box center [86, 217] width 38 height 25
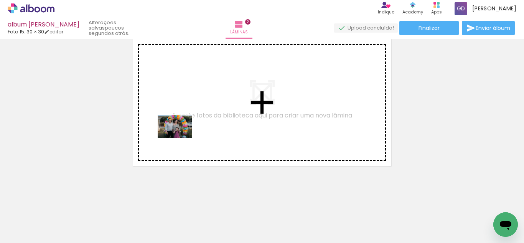
drag, startPoint x: 117, startPoint y: 220, endPoint x: 182, endPoint y: 137, distance: 105.7
click at [182, 137] on quentale-workspace at bounding box center [262, 121] width 524 height 243
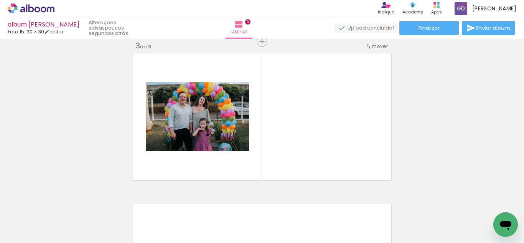
scroll to position [311, 0]
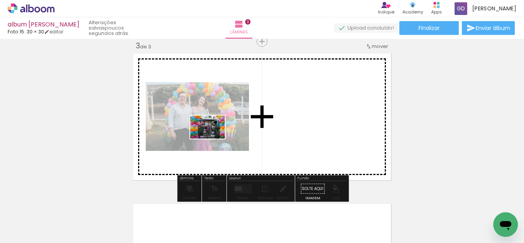
drag, startPoint x: 178, startPoint y: 219, endPoint x: 213, endPoint y: 139, distance: 87.8
click at [213, 139] on quentale-workspace at bounding box center [262, 121] width 524 height 243
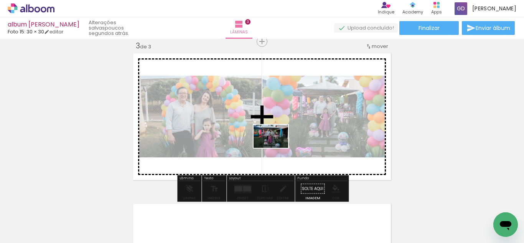
drag, startPoint x: 259, startPoint y: 220, endPoint x: 255, endPoint y: 178, distance: 42.0
click at [280, 141] on quentale-workspace at bounding box center [262, 121] width 524 height 243
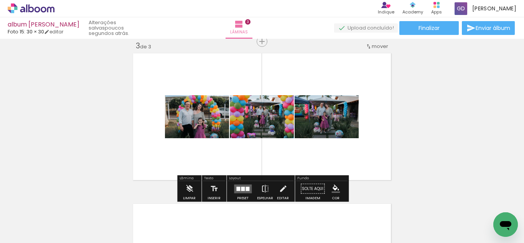
click at [241, 189] on div at bounding box center [243, 188] width 4 height 4
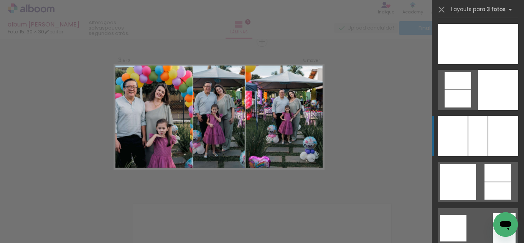
scroll to position [1950, 0]
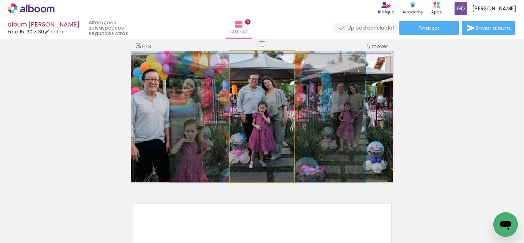
drag, startPoint x: 246, startPoint y: 127, endPoint x: 252, endPoint y: 127, distance: 5.8
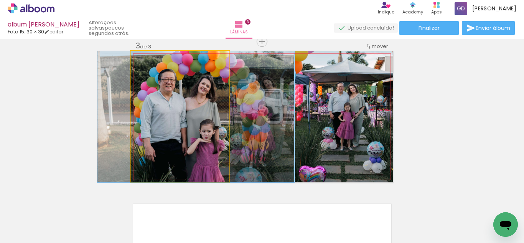
drag, startPoint x: 203, startPoint y: 113, endPoint x: 219, endPoint y: 108, distance: 16.8
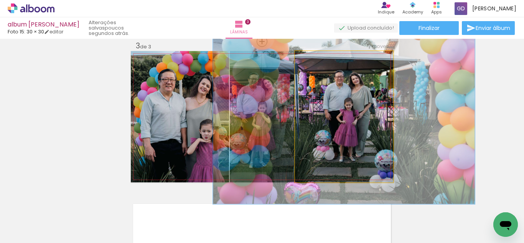
drag, startPoint x: 318, startPoint y: 61, endPoint x: 326, endPoint y: 61, distance: 8.1
click at [326, 61] on div at bounding box center [322, 59] width 12 height 12
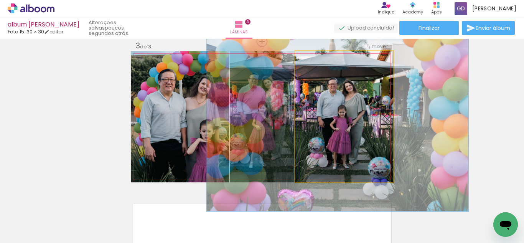
drag, startPoint x: 365, startPoint y: 102, endPoint x: 358, endPoint y: 109, distance: 9.8
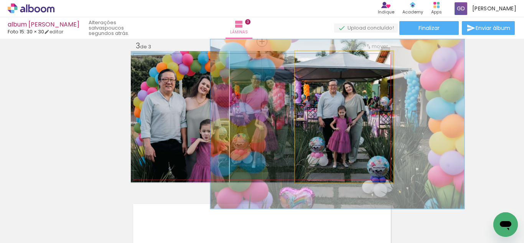
drag, startPoint x: 317, startPoint y: 64, endPoint x: 322, endPoint y: 63, distance: 4.7
type paper-slider "129"
click at [322, 63] on div at bounding box center [322, 59] width 12 height 12
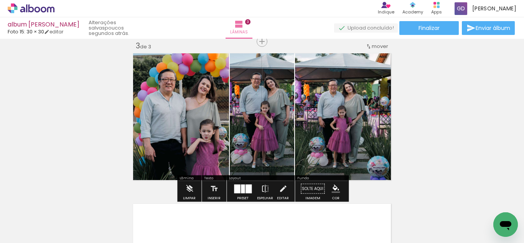
drag, startPoint x: 244, startPoint y: 188, endPoint x: 421, endPoint y: 146, distance: 181.8
click at [246, 187] on div at bounding box center [249, 188] width 6 height 9
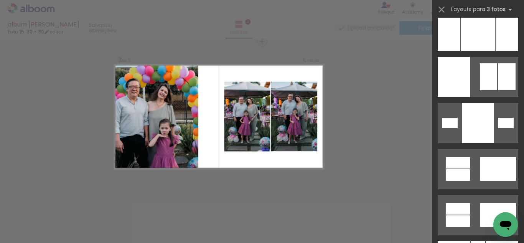
scroll to position [3944, 0]
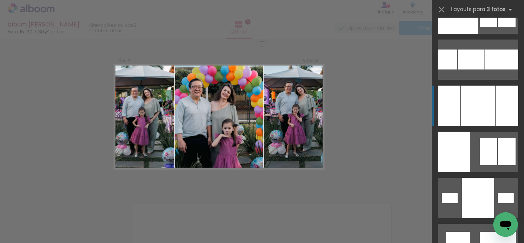
click at [459, 34] on div at bounding box center [458, 13] width 40 height 40
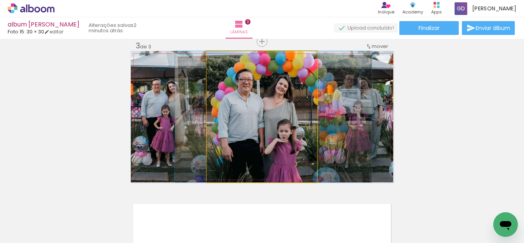
drag, startPoint x: 254, startPoint y: 120, endPoint x: 266, endPoint y: 120, distance: 11.5
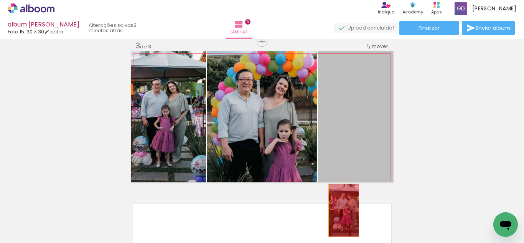
drag, startPoint x: 366, startPoint y: 120, endPoint x: 340, endPoint y: 214, distance: 97.6
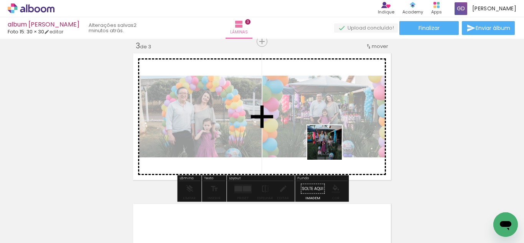
drag, startPoint x: 294, startPoint y: 214, endPoint x: 332, endPoint y: 137, distance: 86.2
click at [332, 137] on quentale-workspace at bounding box center [262, 121] width 524 height 243
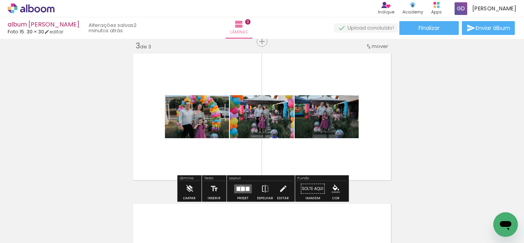
click at [241, 188] on div at bounding box center [243, 188] width 4 height 4
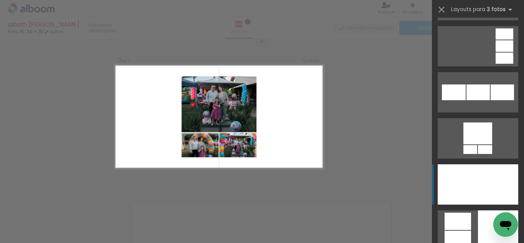
scroll to position [1923, 0]
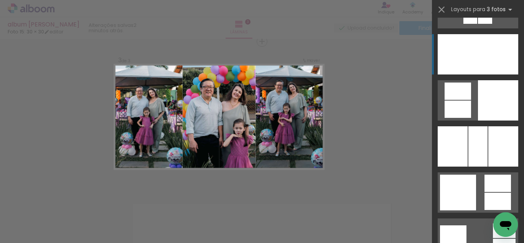
click at [469, 56] on div at bounding box center [478, 54] width 29 height 40
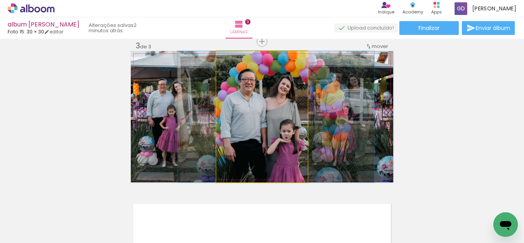
click at [284, 98] on quentale-photo at bounding box center [261, 116] width 91 height 131
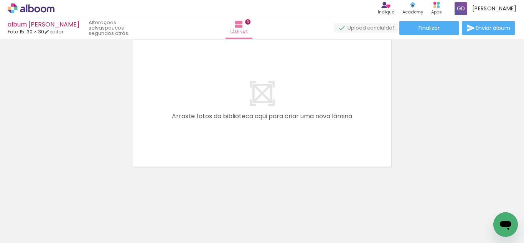
scroll to position [475, 0]
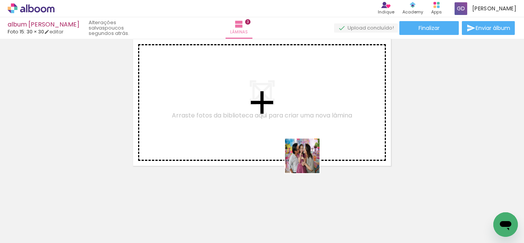
drag, startPoint x: 390, startPoint y: 214, endPoint x: 437, endPoint y: 217, distance: 46.9
click at [306, 158] on quentale-workspace at bounding box center [262, 121] width 524 height 243
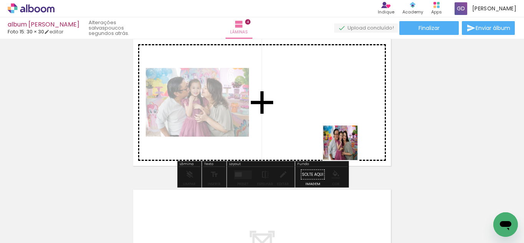
scroll to position [461, 0]
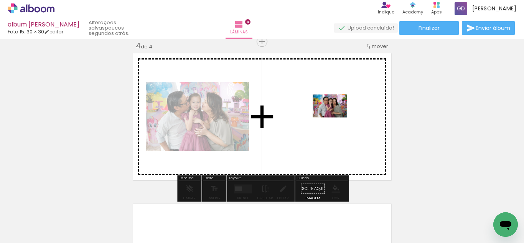
drag, startPoint x: 437, startPoint y: 217, endPoint x: 335, endPoint y: 117, distance: 142.7
click at [335, 117] on quentale-workspace at bounding box center [262, 121] width 524 height 243
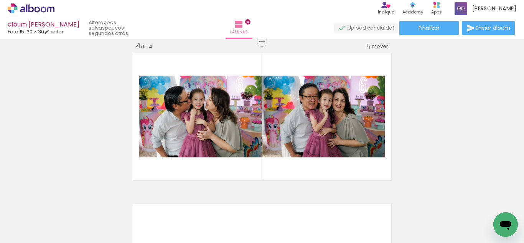
scroll to position [0, 1028]
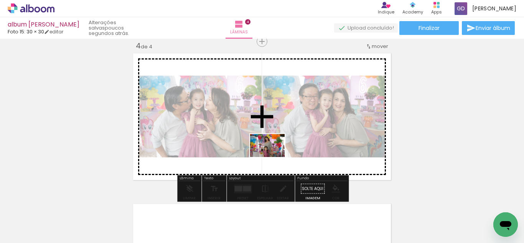
drag, startPoint x: 120, startPoint y: 225, endPoint x: 273, endPoint y: 157, distance: 167.8
click at [273, 157] on quentale-workspace at bounding box center [262, 121] width 524 height 243
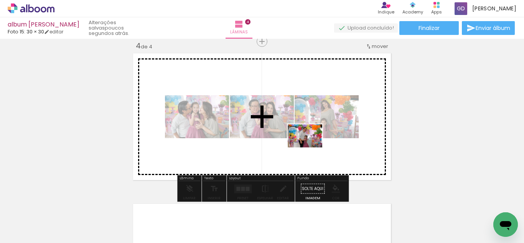
drag, startPoint x: 256, startPoint y: 223, endPoint x: 311, endPoint y: 147, distance: 93.9
click at [311, 147] on quentale-workspace at bounding box center [262, 121] width 524 height 243
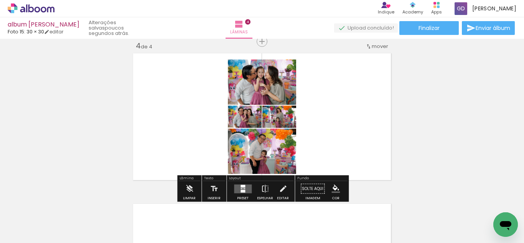
click at [238, 187] on quentale-layouter at bounding box center [243, 188] width 18 height 9
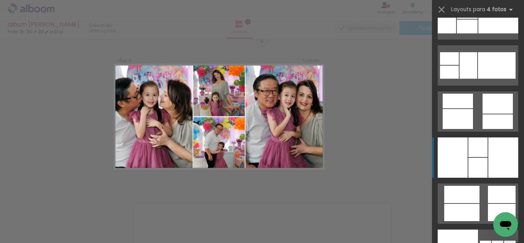
scroll to position [6481, 0]
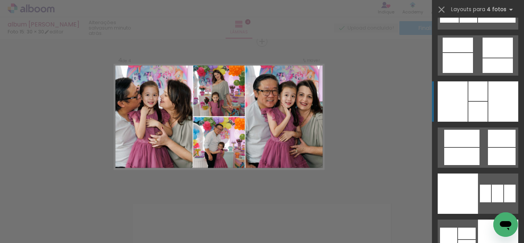
click at [474, 105] on div at bounding box center [478, 112] width 19 height 20
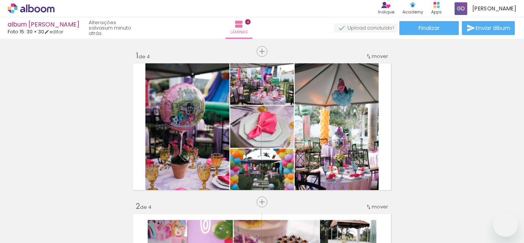
click at [0, 0] on slot at bounding box center [0, 0] width 0 height 0
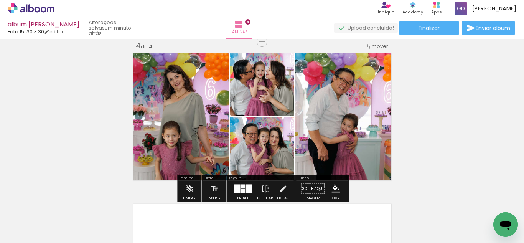
scroll to position [0, 1028]
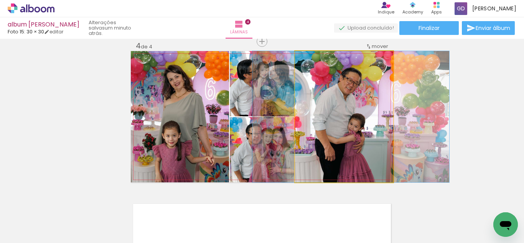
drag, startPoint x: 325, startPoint y: 123, endPoint x: 332, endPoint y: 120, distance: 7.4
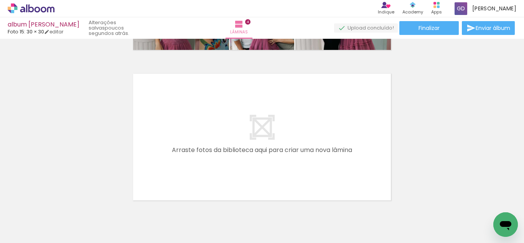
scroll to position [626, 0]
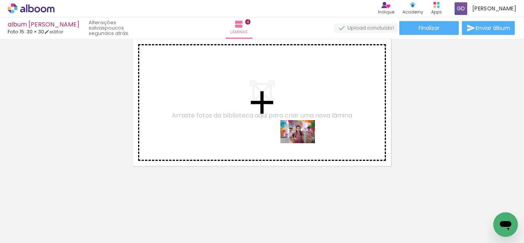
drag, startPoint x: 342, startPoint y: 216, endPoint x: 301, endPoint y: 171, distance: 60.9
click at [298, 139] on quentale-workspace at bounding box center [262, 121] width 524 height 243
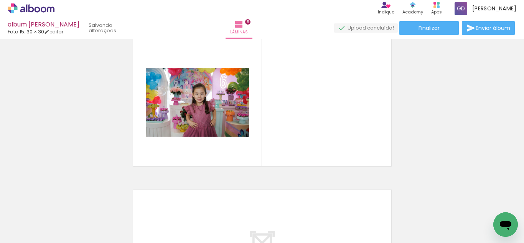
scroll to position [612, 0]
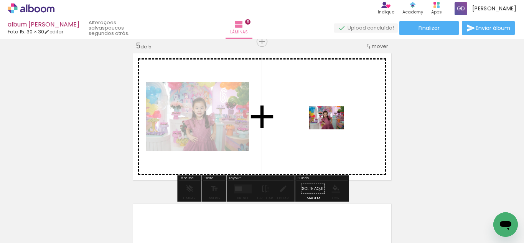
drag, startPoint x: 304, startPoint y: 211, endPoint x: 332, endPoint y: 129, distance: 86.8
click at [332, 129] on quentale-workspace at bounding box center [262, 121] width 524 height 243
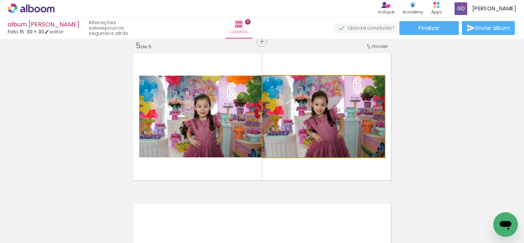
drag, startPoint x: 328, startPoint y: 132, endPoint x: 289, endPoint y: 133, distance: 39.5
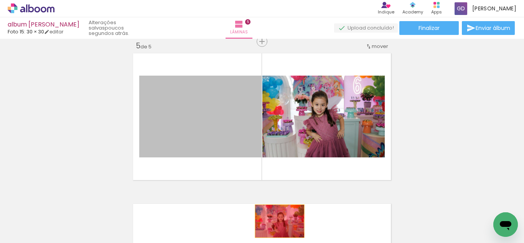
drag, startPoint x: 229, startPoint y: 119, endPoint x: 383, endPoint y: 225, distance: 186.6
click at [283, 222] on quentale-workspace at bounding box center [262, 121] width 524 height 243
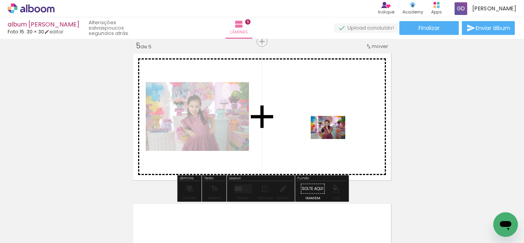
drag, startPoint x: 416, startPoint y: 219, endPoint x: 333, endPoint y: 137, distance: 116.4
click at [333, 137] on quentale-workspace at bounding box center [262, 121] width 524 height 243
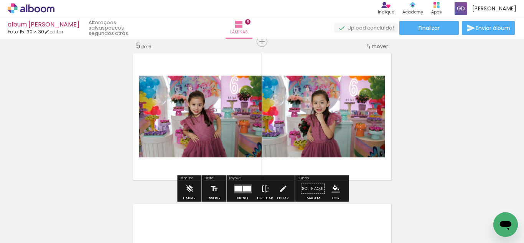
drag, startPoint x: 245, startPoint y: 185, endPoint x: 335, endPoint y: 158, distance: 94.1
click at [244, 185] on quentale-layouter at bounding box center [243, 188] width 18 height 9
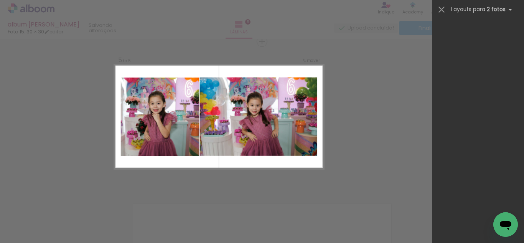
scroll to position [964, 0]
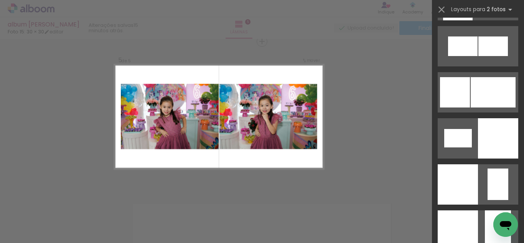
click at [458, 68] on div at bounding box center [478, 89] width 92 height 46
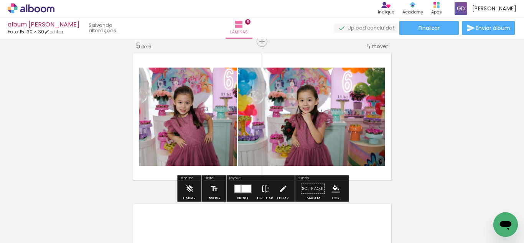
click at [239, 185] on quentale-layouter at bounding box center [243, 188] width 18 height 9
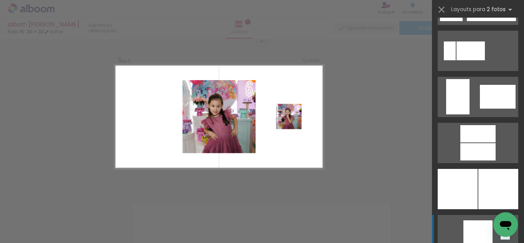
scroll to position [1902, 0]
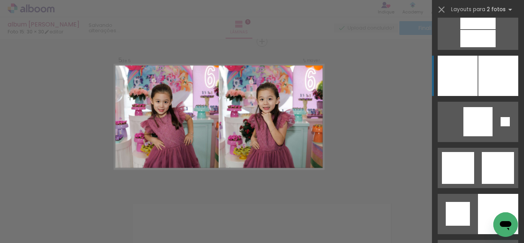
click at [471, 88] on div at bounding box center [458, 76] width 40 height 40
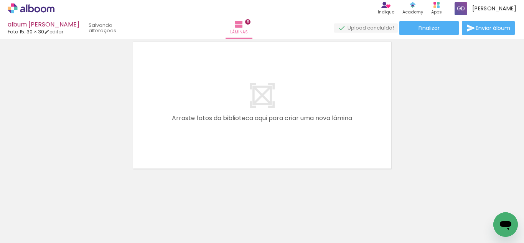
scroll to position [776, 0]
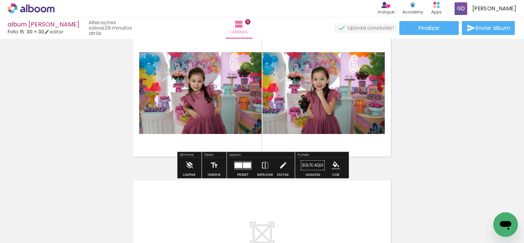
scroll to position [637, 0]
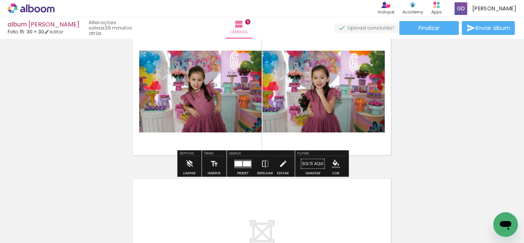
click at [245, 160] on quentale-layouter at bounding box center [243, 163] width 18 height 9
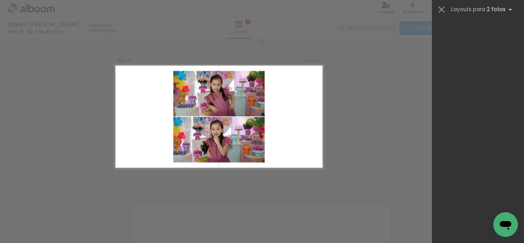
scroll to position [1806, 0]
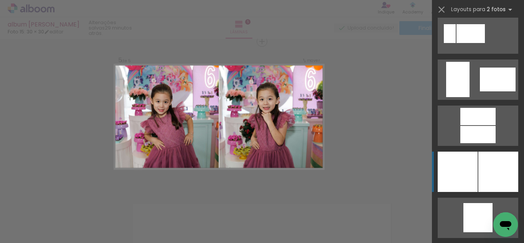
click at [481, 161] on div at bounding box center [498, 172] width 40 height 40
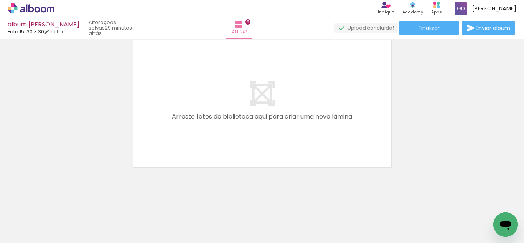
scroll to position [776, 0]
drag, startPoint x: 75, startPoint y: 238, endPoint x: 78, endPoint y: 234, distance: 5.2
click at [78, 235] on quentale-thumb at bounding box center [76, 217] width 43 height 44
click at [35, 219] on input "Todas as fotos" at bounding box center [21, 219] width 29 height 7
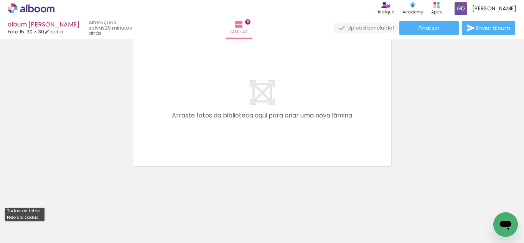
click at [0, 0] on slot "Não utilizadas" at bounding box center [0, 0] width 0 height 0
type input "Não utilizadas"
click at [82, 237] on quentale-thumb at bounding box center [61, 217] width 43 height 44
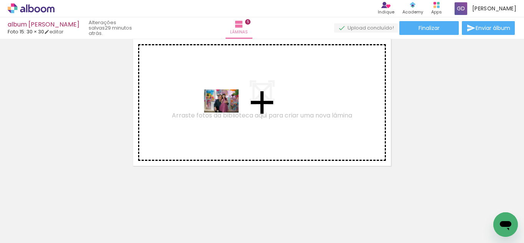
drag, startPoint x: 277, startPoint y: 225, endPoint x: 224, endPoint y: 109, distance: 128.3
click at [224, 109] on quentale-workspace at bounding box center [262, 121] width 524 height 243
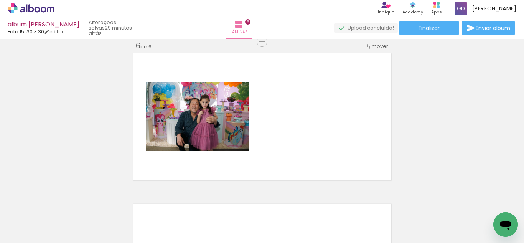
scroll to position [0, 41]
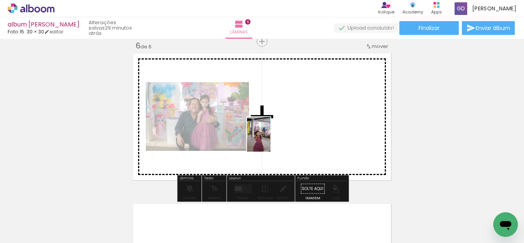
drag, startPoint x: 319, startPoint y: 208, endPoint x: 270, endPoint y: 140, distance: 83.6
click at [270, 140] on quentale-workspace at bounding box center [262, 121] width 524 height 243
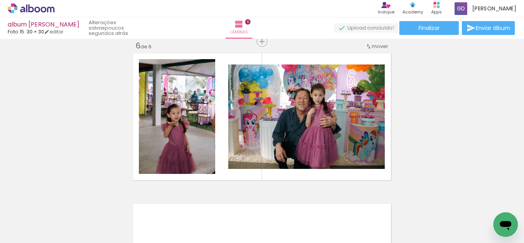
scroll to position [0, 1504]
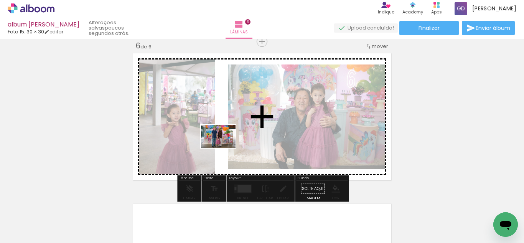
drag, startPoint x: 125, startPoint y: 223, endPoint x: 230, endPoint y: 145, distance: 130.6
click at [230, 145] on quentale-workspace at bounding box center [262, 121] width 524 height 243
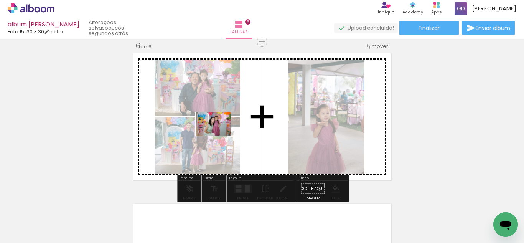
drag, startPoint x: 284, startPoint y: 220, endPoint x: 219, endPoint y: 135, distance: 106.2
click at [219, 135] on quentale-workspace at bounding box center [262, 121] width 524 height 243
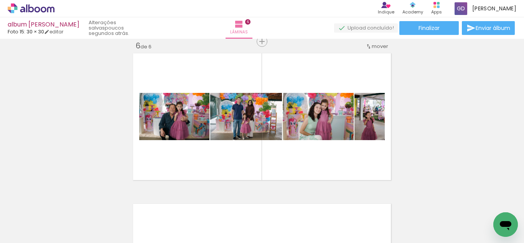
scroll to position [0, 2387]
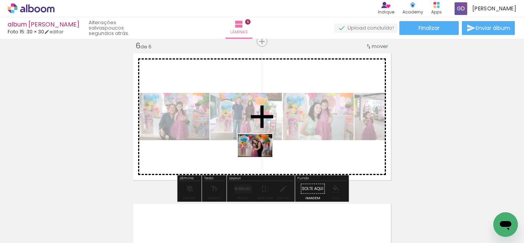
drag, startPoint x: 431, startPoint y: 224, endPoint x: 246, endPoint y: 168, distance: 193.5
click at [260, 156] on quentale-workspace at bounding box center [262, 121] width 524 height 243
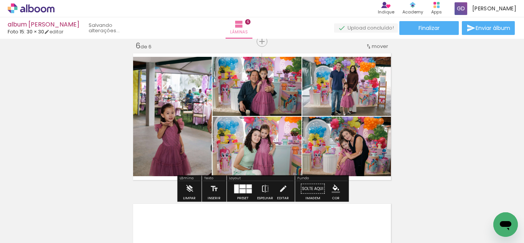
click at [246, 189] on div at bounding box center [248, 191] width 5 height 4
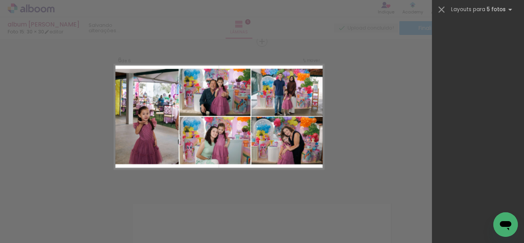
scroll to position [0, 0]
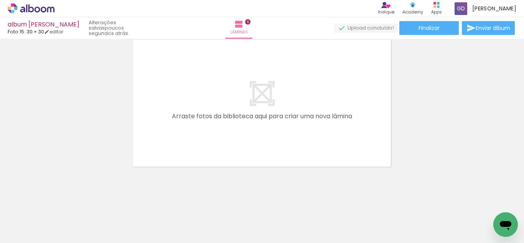
scroll to position [0, 2270]
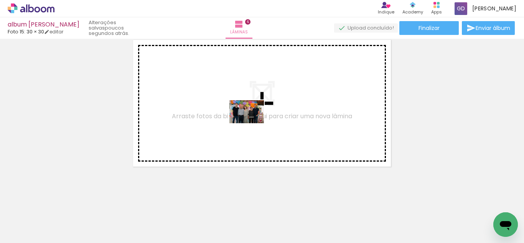
drag, startPoint x: 184, startPoint y: 220, endPoint x: 221, endPoint y: 210, distance: 38.6
click at [253, 122] on quentale-workspace at bounding box center [262, 121] width 524 height 243
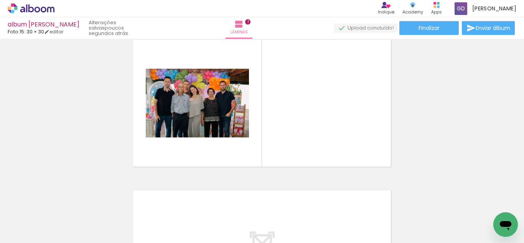
scroll to position [912, 0]
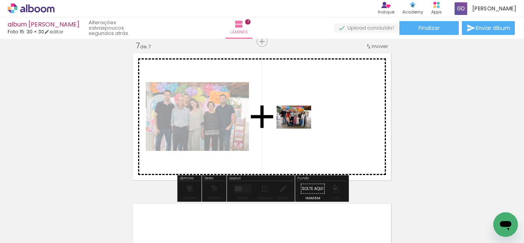
drag, startPoint x: 221, startPoint y: 216, endPoint x: 300, endPoint y: 129, distance: 118.2
click at [300, 129] on quentale-workspace at bounding box center [262, 121] width 524 height 243
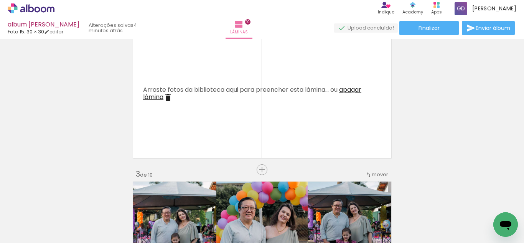
scroll to position [186, 0]
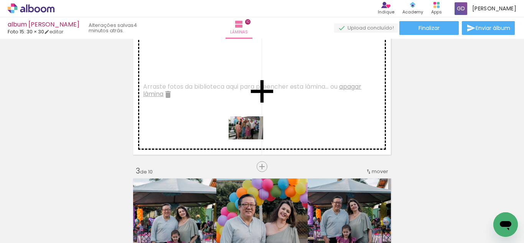
drag, startPoint x: 347, startPoint y: 223, endPoint x: 252, endPoint y: 139, distance: 126.7
click at [252, 139] on quentale-workspace at bounding box center [262, 121] width 524 height 243
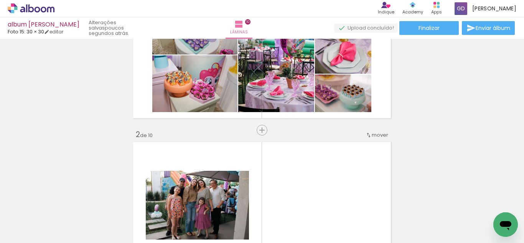
scroll to position [0, 0]
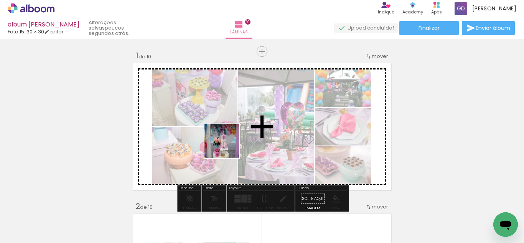
drag, startPoint x: 187, startPoint y: 220, endPoint x: 229, endPoint y: 143, distance: 88.1
click at [229, 143] on quentale-workspace at bounding box center [262, 121] width 524 height 243
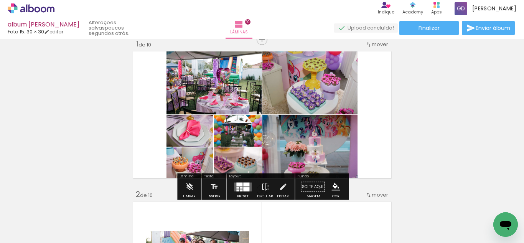
scroll to position [27, 0]
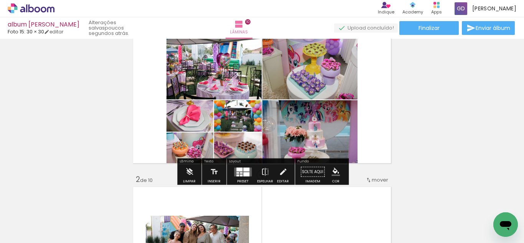
click at [243, 175] on div at bounding box center [246, 174] width 6 height 4
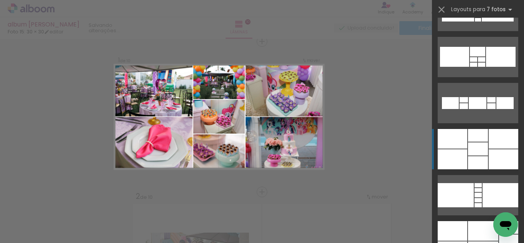
scroll to position [865, 0]
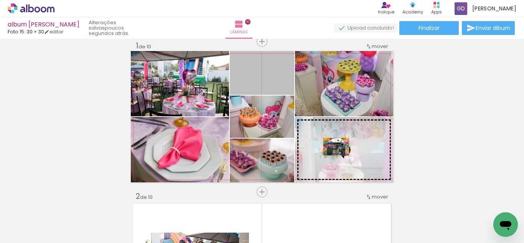
drag, startPoint x: 275, startPoint y: 84, endPoint x: 336, endPoint y: 147, distance: 87.9
click at [0, 0] on slot at bounding box center [0, 0] width 0 height 0
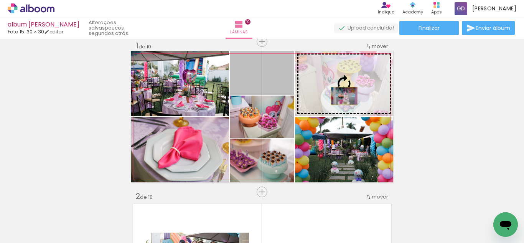
drag, startPoint x: 276, startPoint y: 78, endPoint x: 344, endPoint y: 96, distance: 70.9
click at [0, 0] on slot at bounding box center [0, 0] width 0 height 0
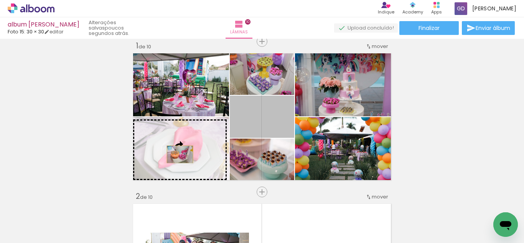
drag, startPoint x: 279, startPoint y: 124, endPoint x: 178, endPoint y: 153, distance: 105.0
click at [0, 0] on slot at bounding box center [0, 0] width 0 height 0
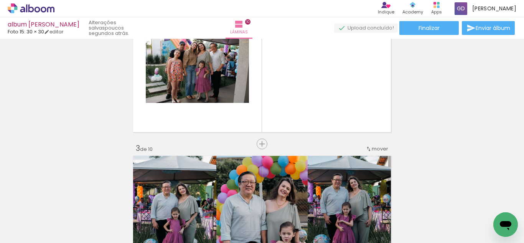
scroll to position [0, 2708]
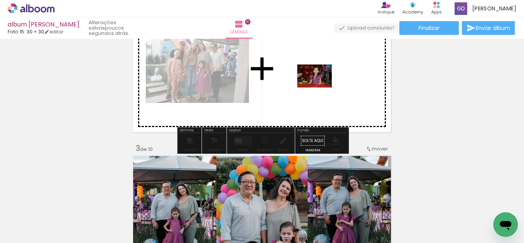
drag, startPoint x: 165, startPoint y: 222, endPoint x: 320, endPoint y: 87, distance: 205.6
click at [320, 87] on quentale-workspace at bounding box center [262, 121] width 524 height 243
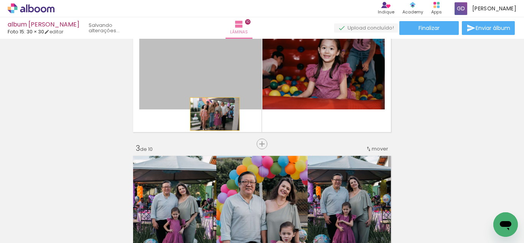
drag, startPoint x: 183, startPoint y: 74, endPoint x: 219, endPoint y: 89, distance: 39.2
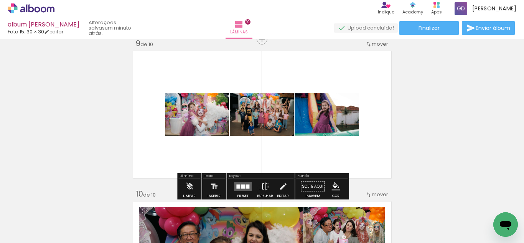
scroll to position [1214, 0]
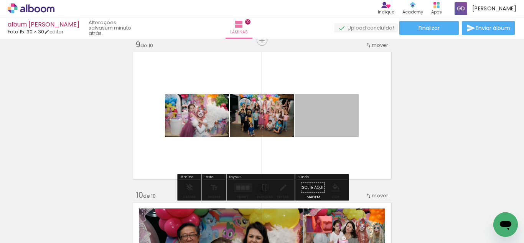
drag, startPoint x: 325, startPoint y: 119, endPoint x: 319, endPoint y: 224, distance: 106.0
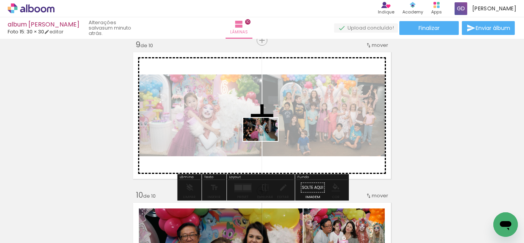
drag, startPoint x: 247, startPoint y: 224, endPoint x: 278, endPoint y: 198, distance: 40.3
click at [267, 140] on quentale-workspace at bounding box center [262, 121] width 524 height 243
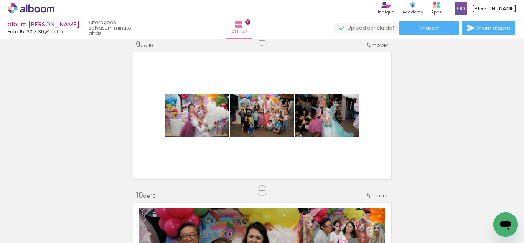
scroll to position [0, 2877]
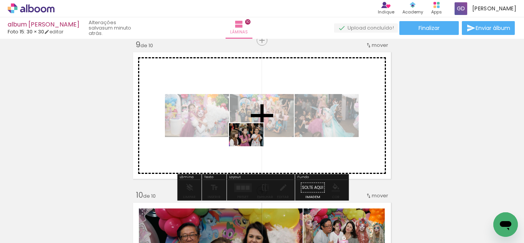
drag, startPoint x: 169, startPoint y: 226, endPoint x: 252, endPoint y: 146, distance: 114.8
click at [252, 146] on quentale-workspace at bounding box center [262, 121] width 524 height 243
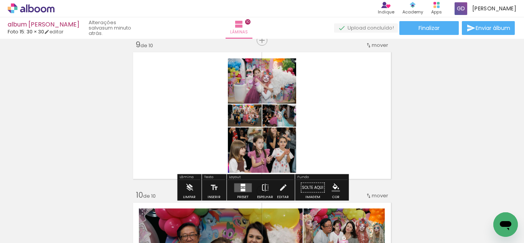
scroll to position [0, 3039]
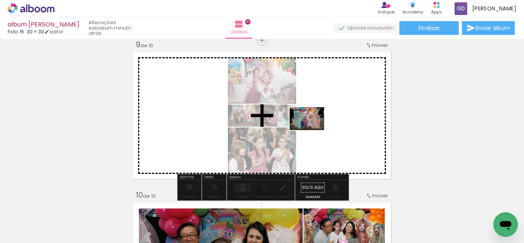
drag, startPoint x: 266, startPoint y: 221, endPoint x: 311, endPoint y: 130, distance: 102.3
click at [311, 130] on quentale-workspace at bounding box center [262, 121] width 524 height 243
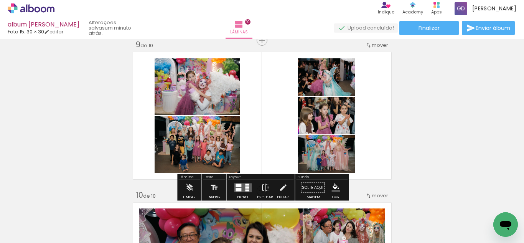
click at [236, 190] on div at bounding box center [239, 189] width 6 height 3
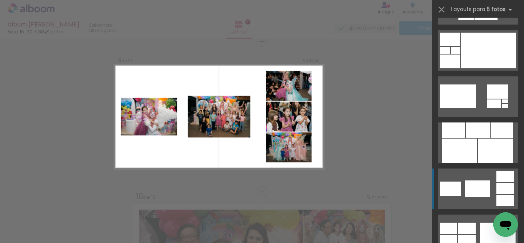
scroll to position [4025, 0]
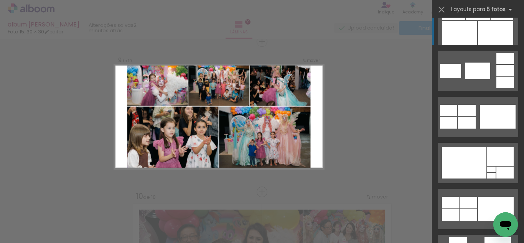
click at [484, 31] on div at bounding box center [495, 33] width 35 height 24
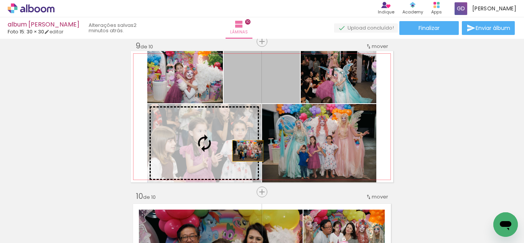
drag, startPoint x: 272, startPoint y: 81, endPoint x: 248, endPoint y: 151, distance: 73.5
click at [0, 0] on slot at bounding box center [0, 0] width 0 height 0
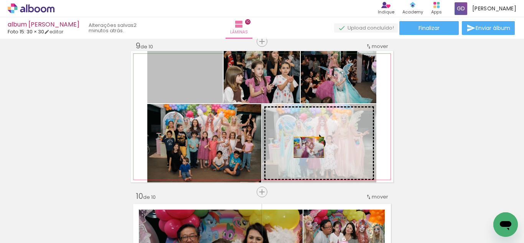
drag, startPoint x: 188, startPoint y: 79, endPoint x: 309, endPoint y: 147, distance: 139.0
click at [0, 0] on slot at bounding box center [0, 0] width 0 height 0
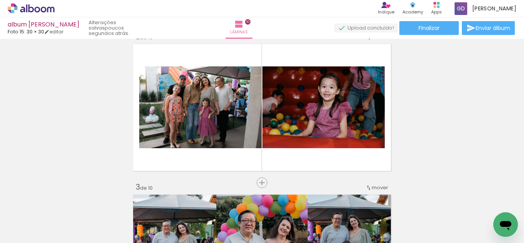
scroll to position [170, 0]
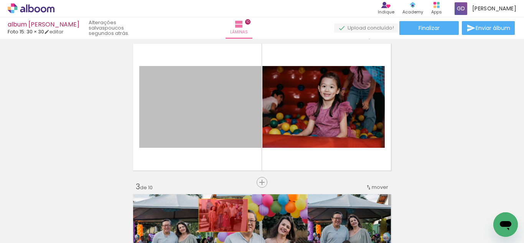
drag, startPoint x: 190, startPoint y: 121, endPoint x: 223, endPoint y: 215, distance: 100.3
click at [223, 215] on quentale-workspace at bounding box center [262, 121] width 524 height 243
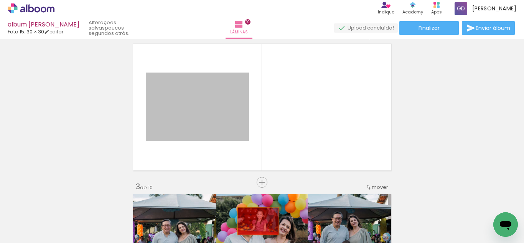
drag, startPoint x: 212, startPoint y: 114, endPoint x: 322, endPoint y: 134, distance: 111.2
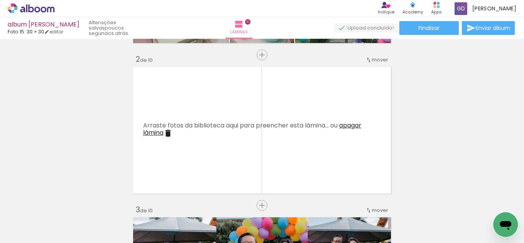
scroll to position [150, 0]
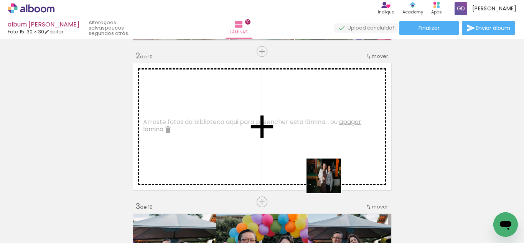
drag, startPoint x: 388, startPoint y: 221, endPoint x: 359, endPoint y: 221, distance: 28.8
click at [323, 172] on quentale-workspace at bounding box center [262, 121] width 524 height 243
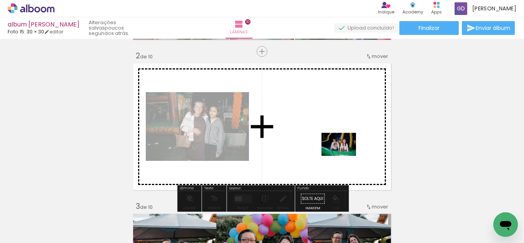
drag, startPoint x: 356, startPoint y: 219, endPoint x: 345, endPoint y: 154, distance: 66.2
click at [345, 154] on quentale-workspace at bounding box center [262, 121] width 524 height 243
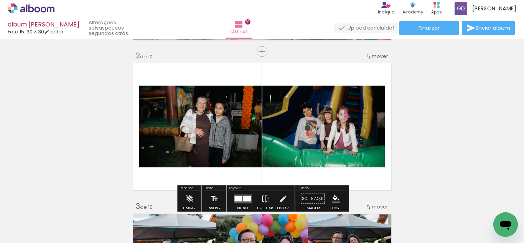
scroll to position [0, 4955]
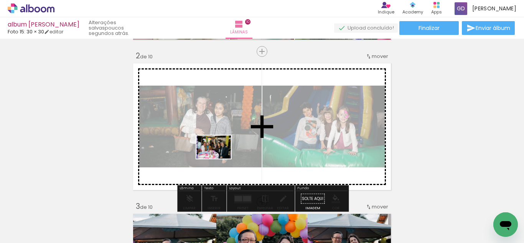
drag, startPoint x: 228, startPoint y: 221, endPoint x: 221, endPoint y: 152, distance: 69.4
click at [221, 152] on quentale-workspace at bounding box center [262, 121] width 524 height 243
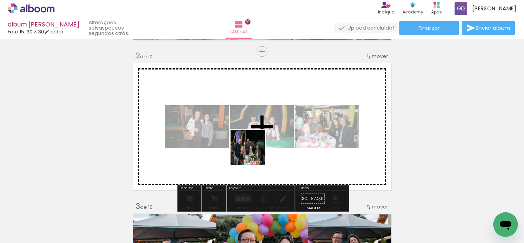
drag, startPoint x: 161, startPoint y: 217, endPoint x: 256, endPoint y: 150, distance: 116.2
click at [256, 150] on quentale-workspace at bounding box center [262, 121] width 524 height 243
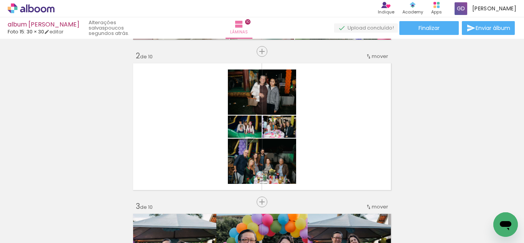
scroll to position [0, 4046]
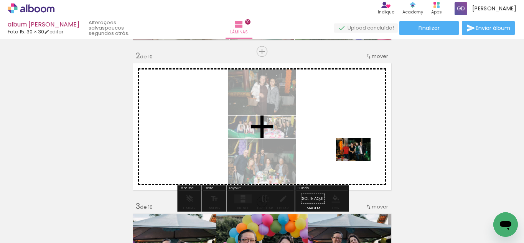
drag, startPoint x: 382, startPoint y: 200, endPoint x: 359, endPoint y: 161, distance: 45.1
click at [359, 161] on quentale-workspace at bounding box center [262, 121] width 524 height 243
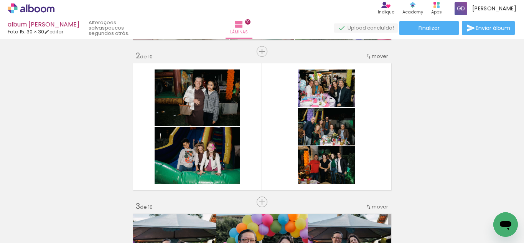
scroll to position [0, 2134]
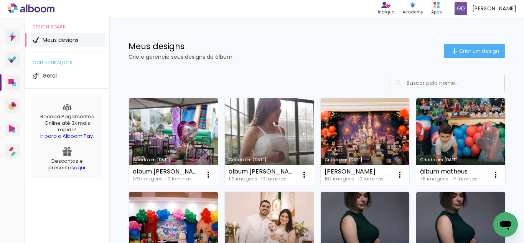
click at [177, 132] on link "Criado em [DATE]" at bounding box center [173, 141] width 89 height 87
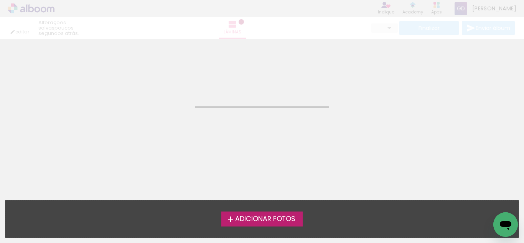
click at [332, 78] on neon-animatable "Confirmar Cancelar" at bounding box center [262, 78] width 524 height 78
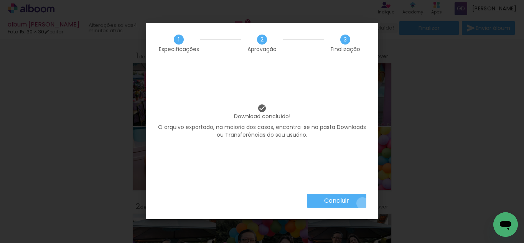
click at [362, 203] on paper-button "Concluir" at bounding box center [336, 201] width 59 height 14
